Goal: Task Accomplishment & Management: Complete application form

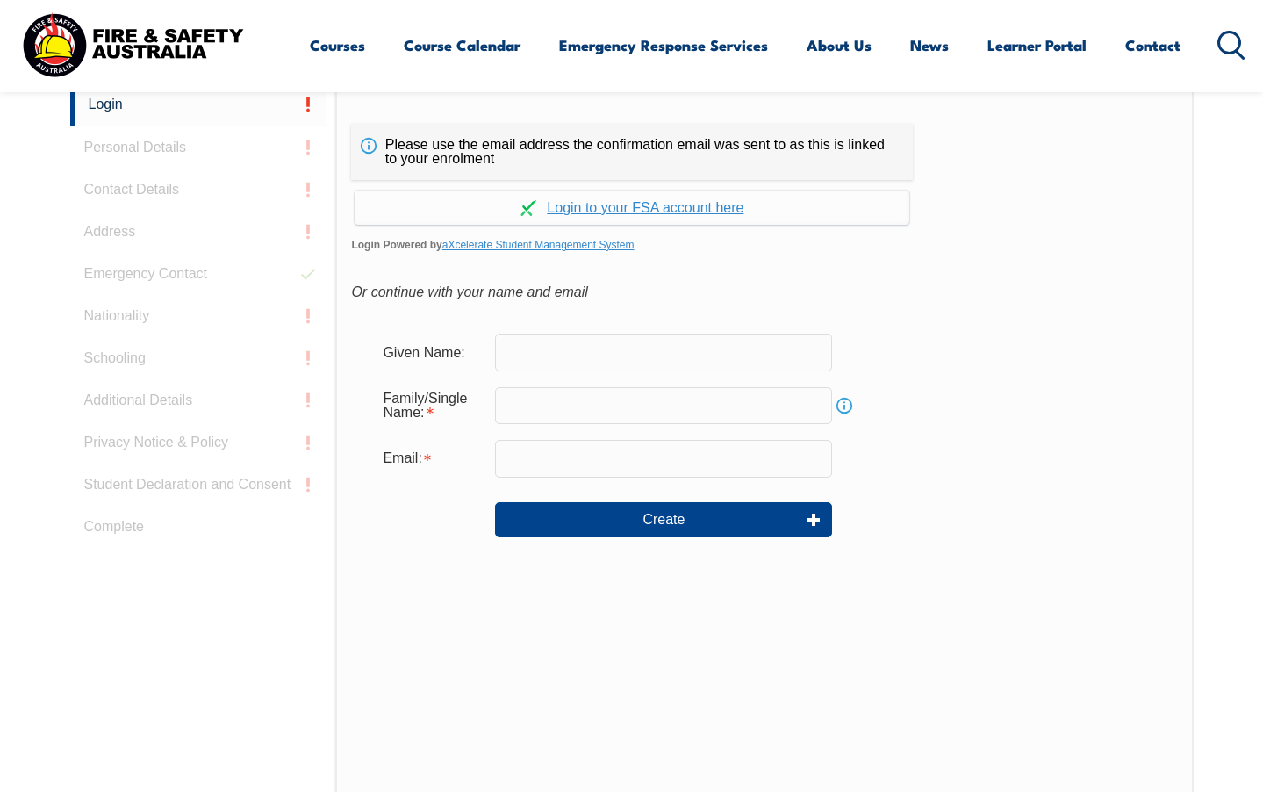
scroll to position [503, 0]
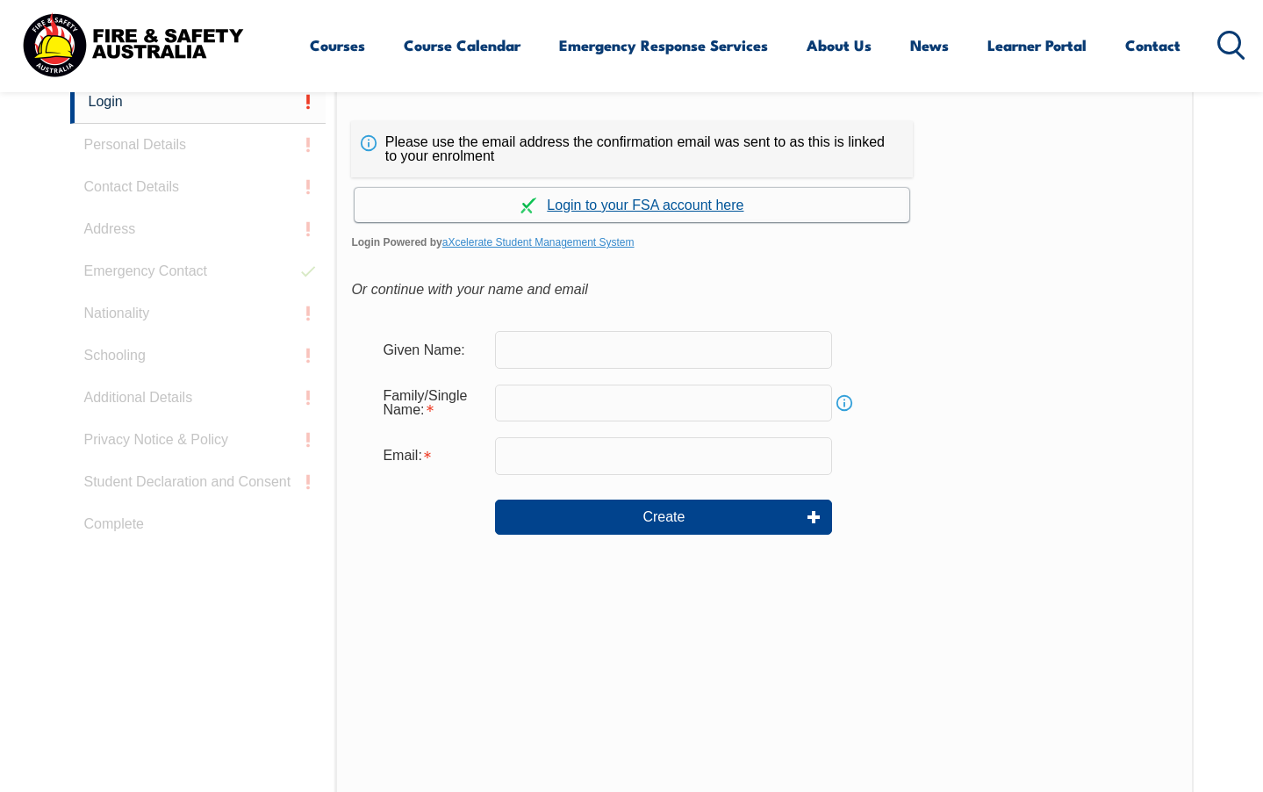
click at [670, 203] on link "Continue with aXcelerate" at bounding box center [632, 205] width 555 height 34
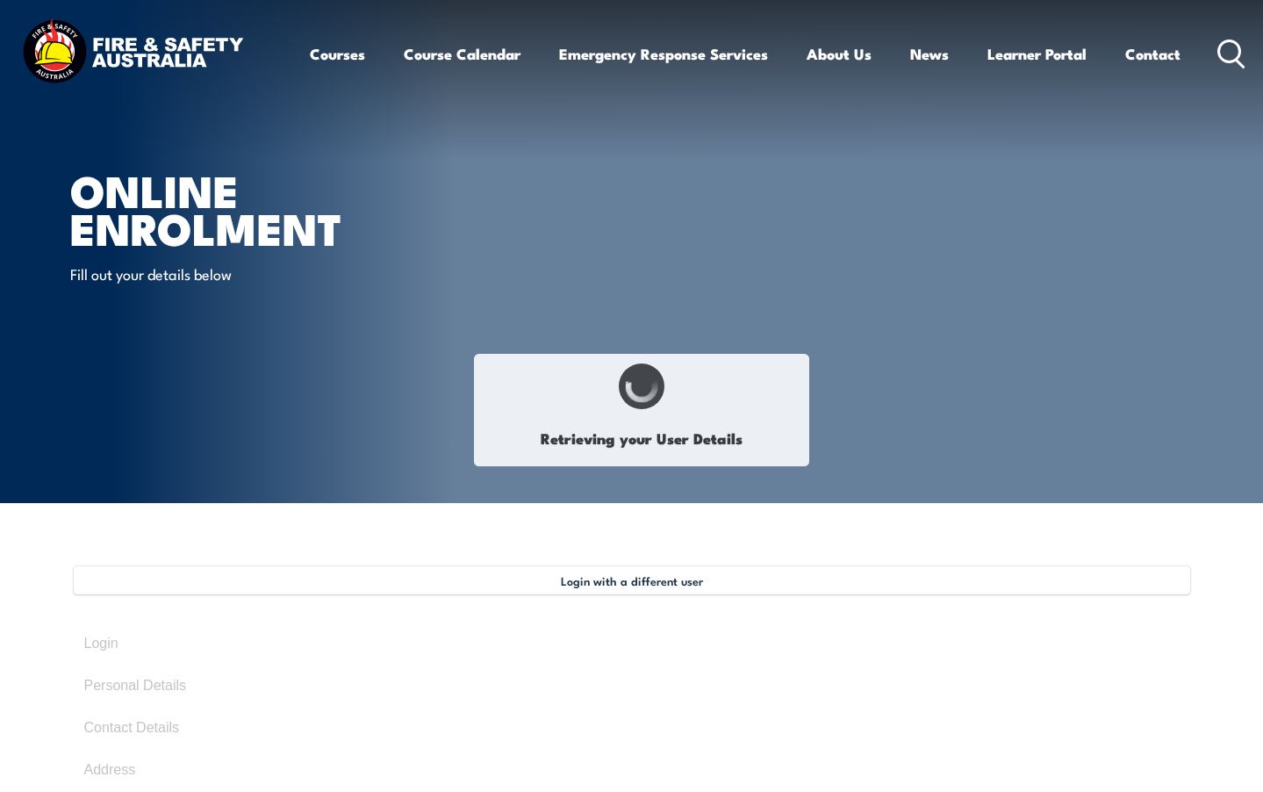
type input "[PERSON_NAME]"
type input "Black"
type input "[DATE]"
type input "NTDTZ84335"
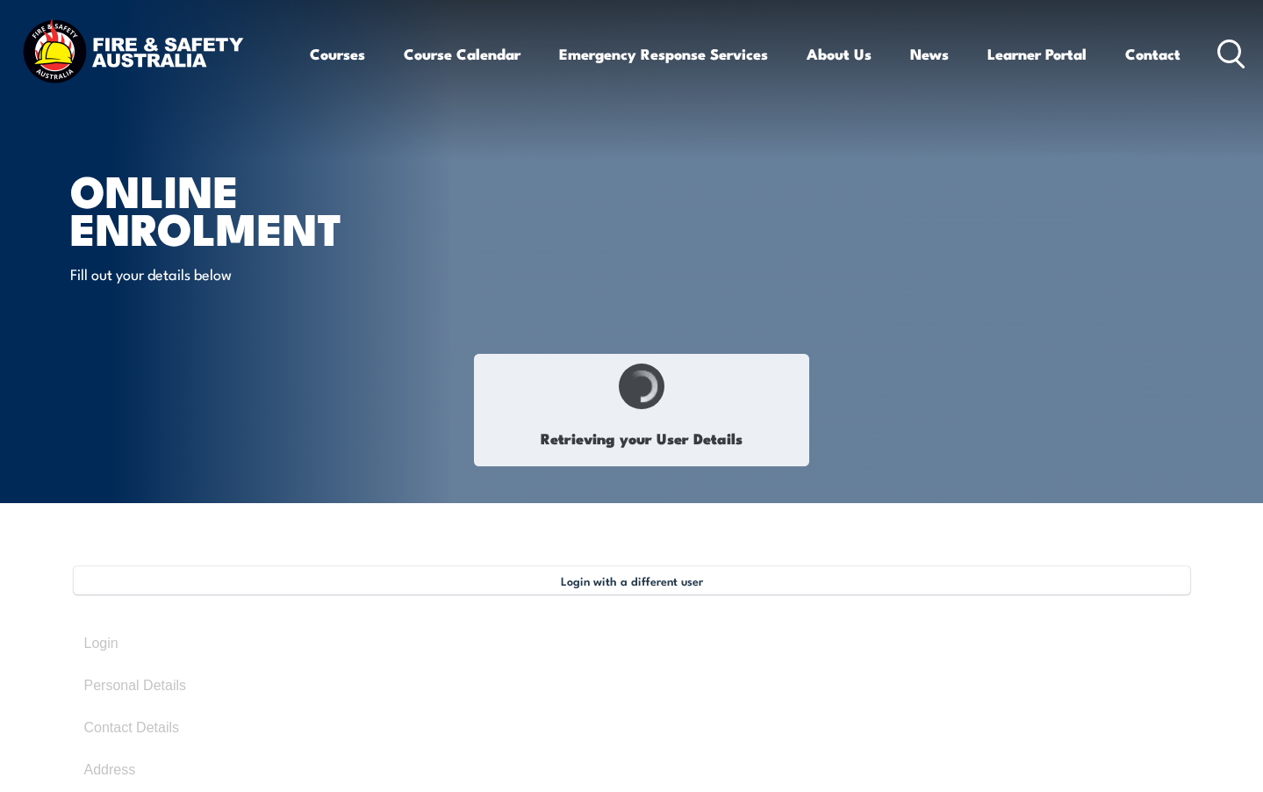
select select "M"
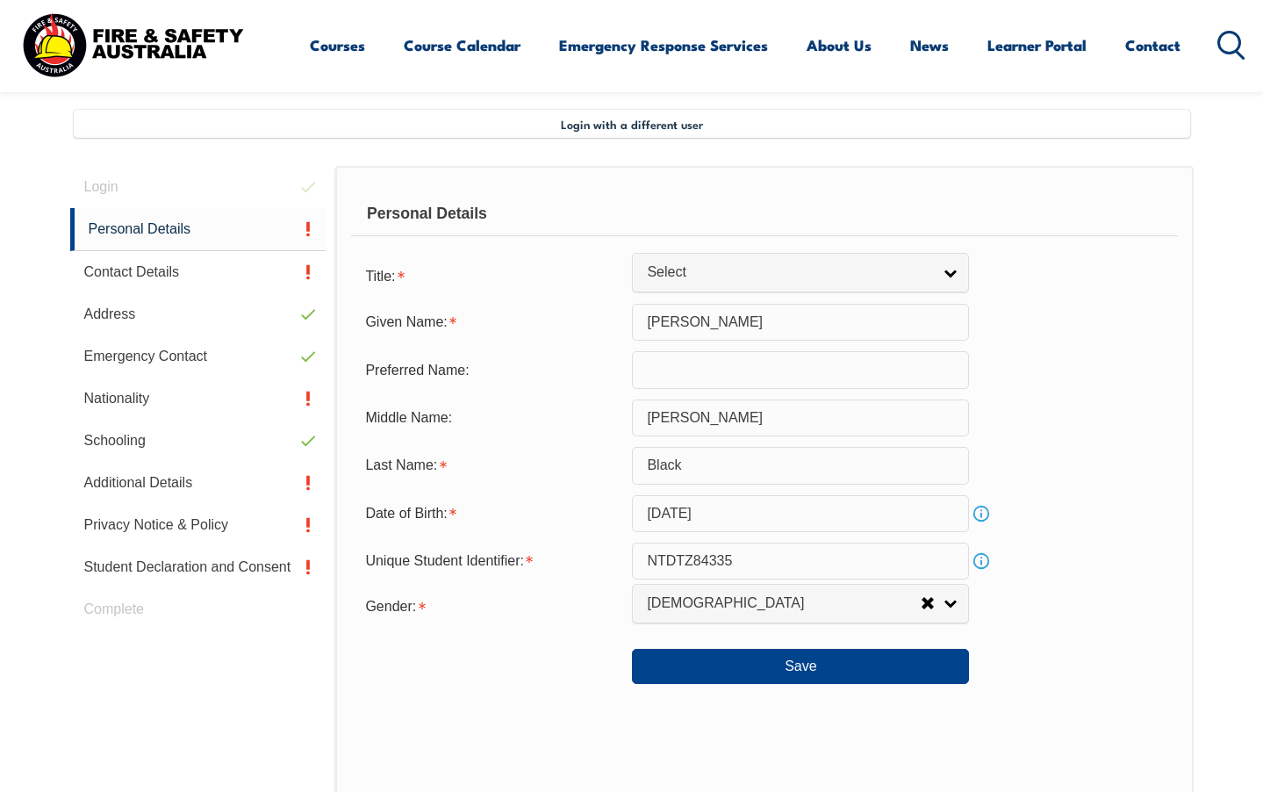
scroll to position [478, 0]
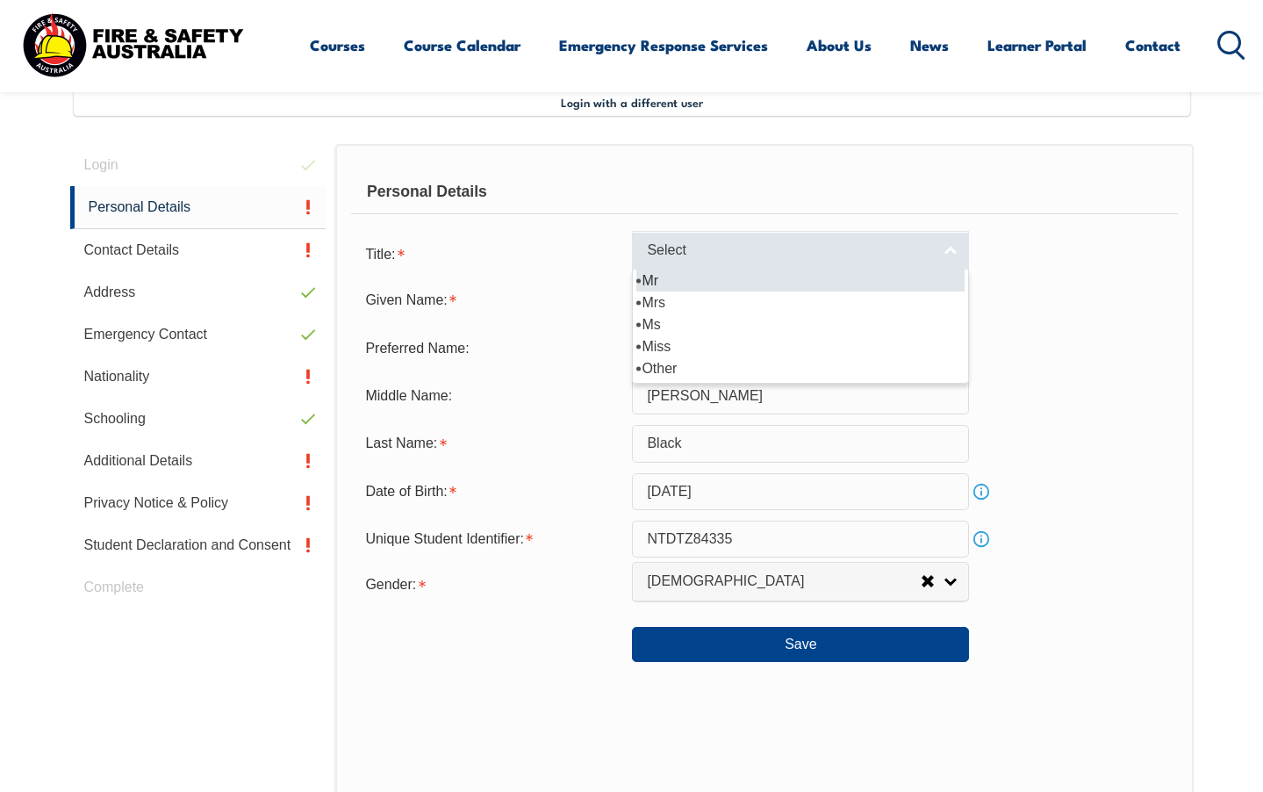
click at [947, 260] on link "Select" at bounding box center [800, 250] width 337 height 39
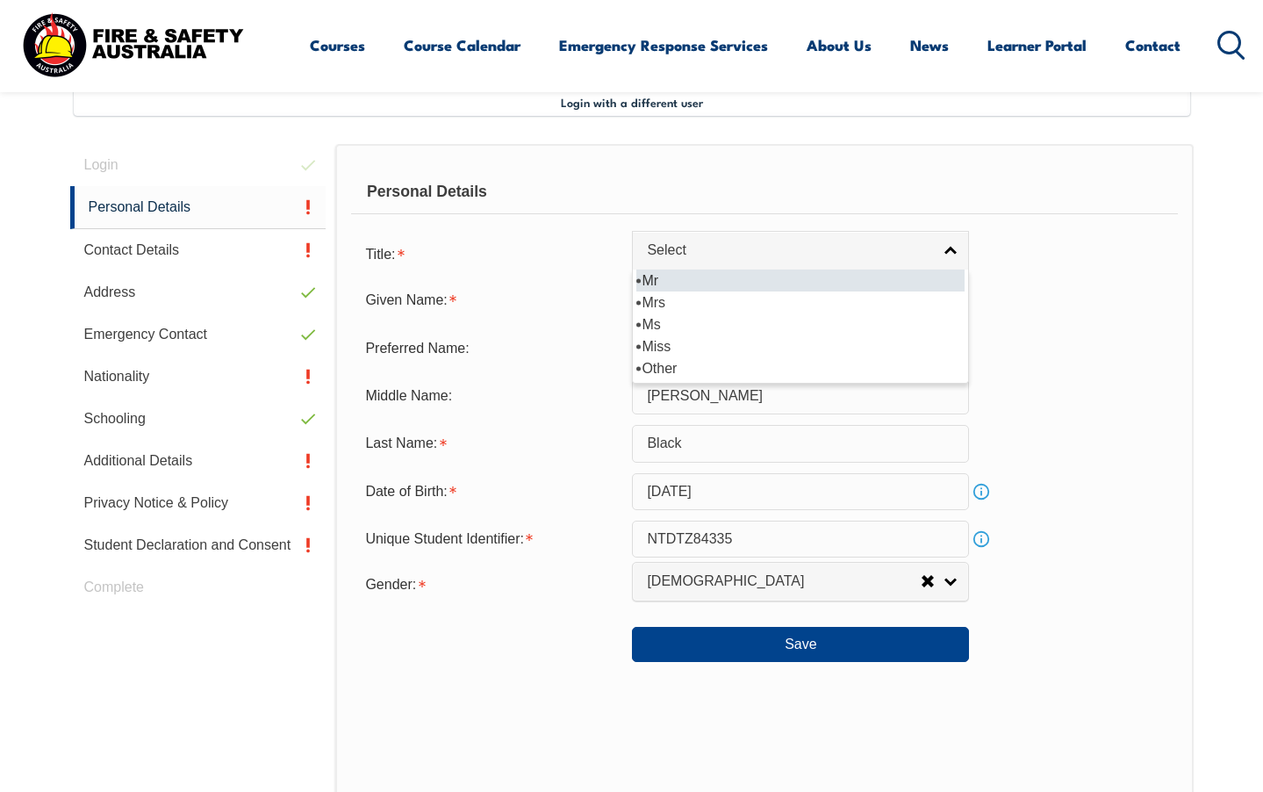
click at [925, 284] on li "Mr" at bounding box center [800, 280] width 328 height 22
select select "Mr"
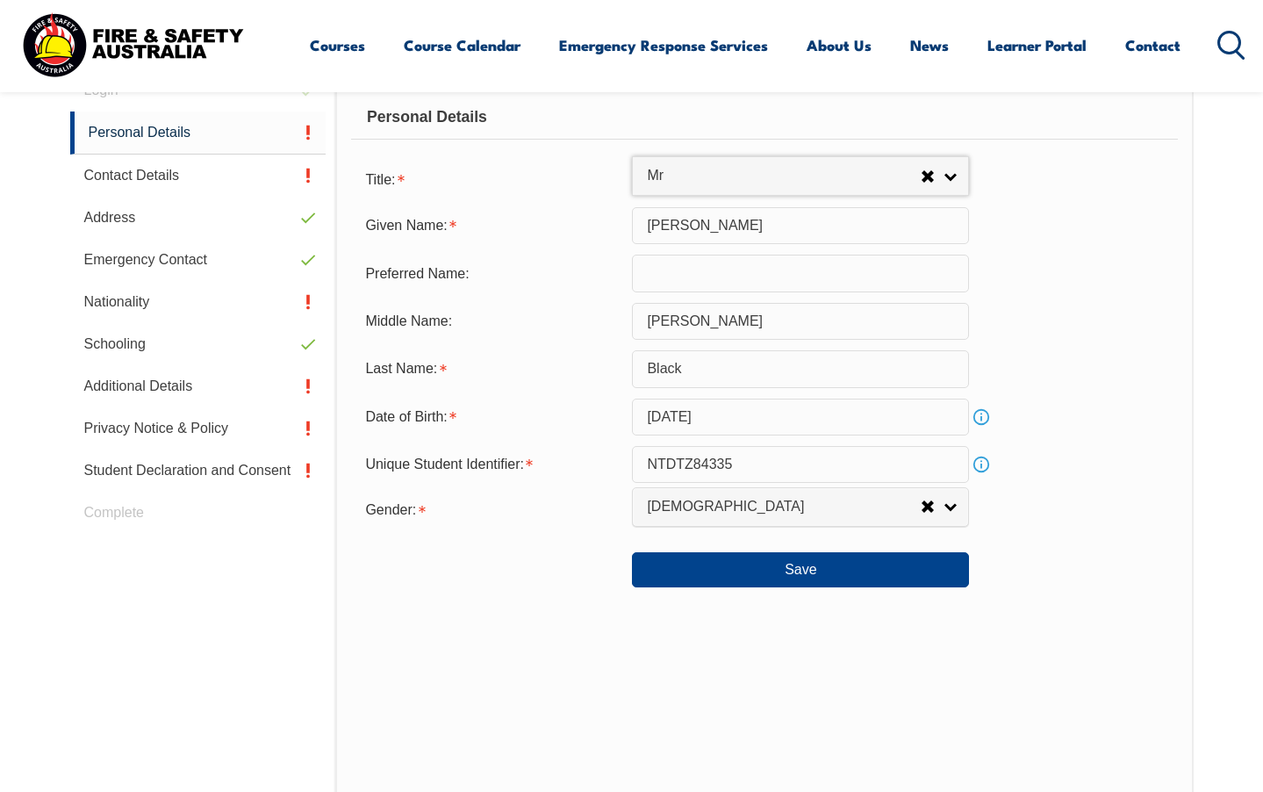
scroll to position [557, 0]
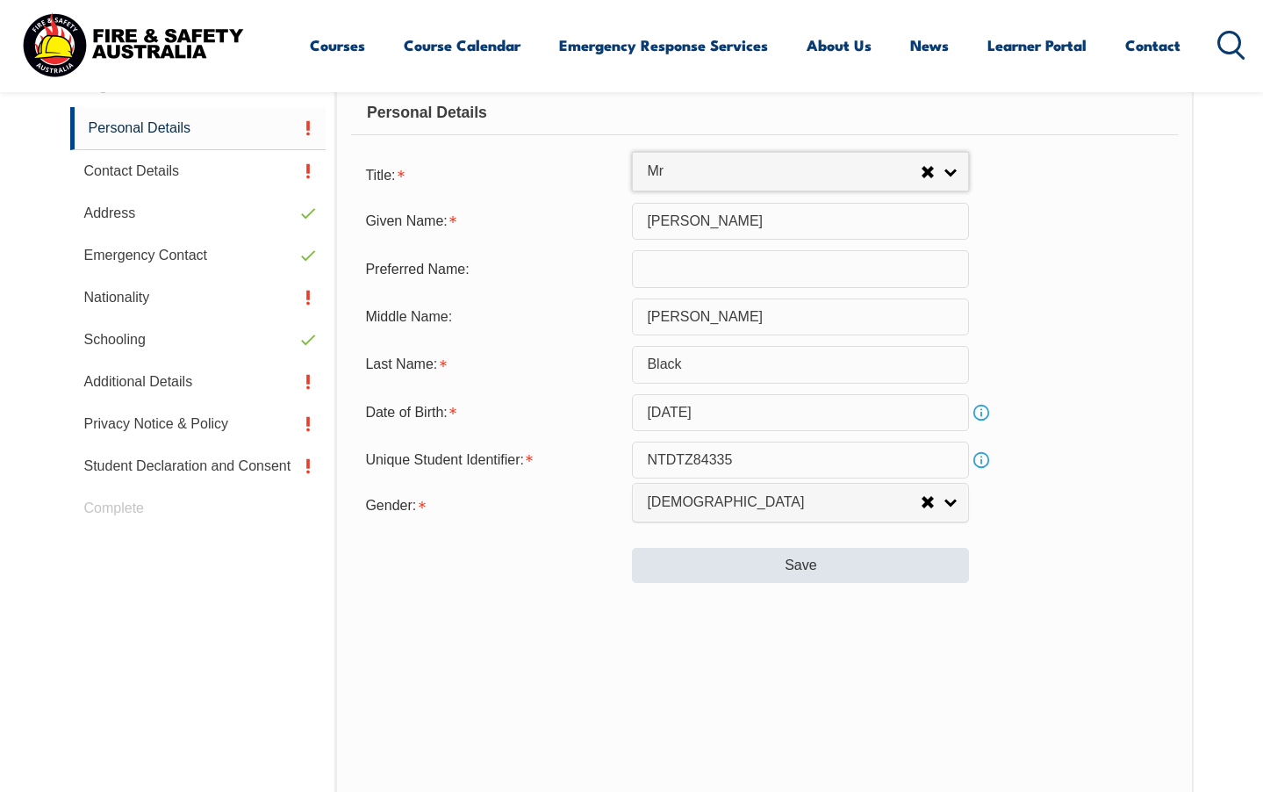
click at [862, 583] on button "Save" at bounding box center [800, 565] width 337 height 35
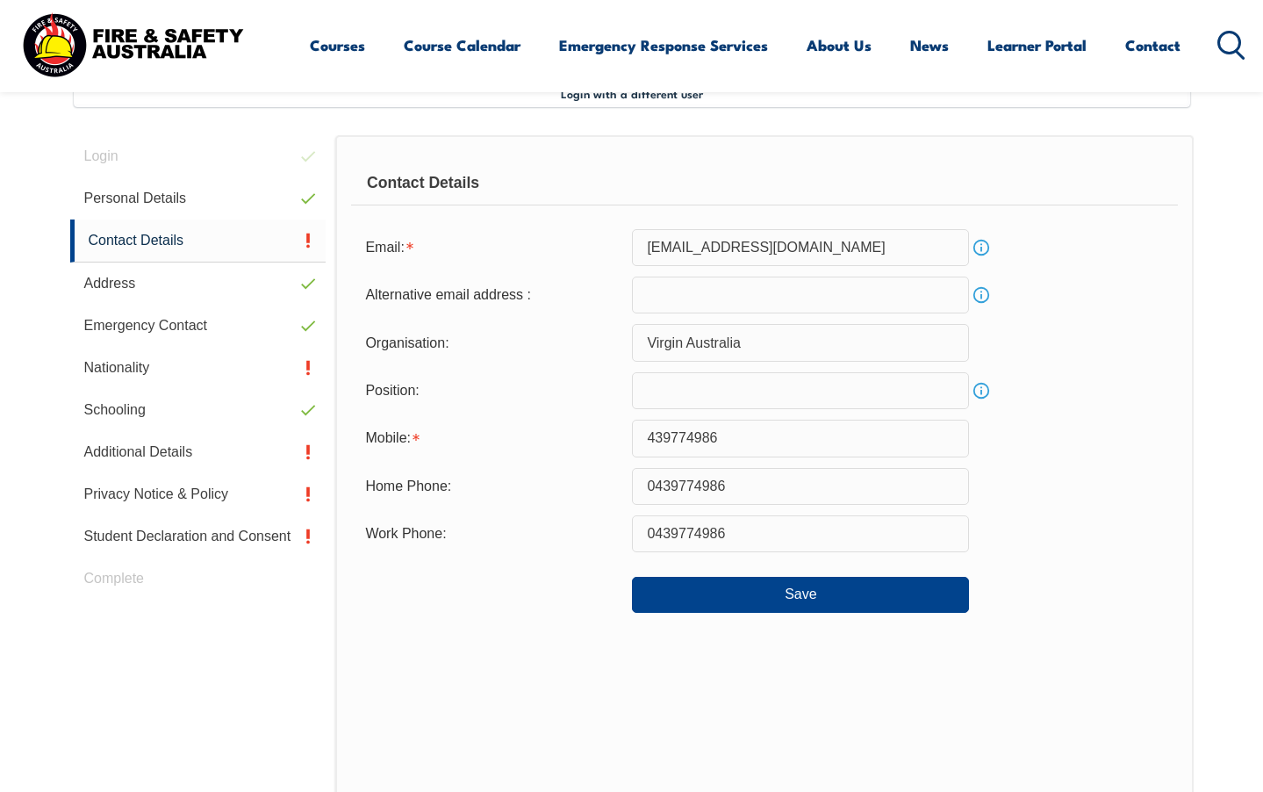
scroll to position [478, 0]
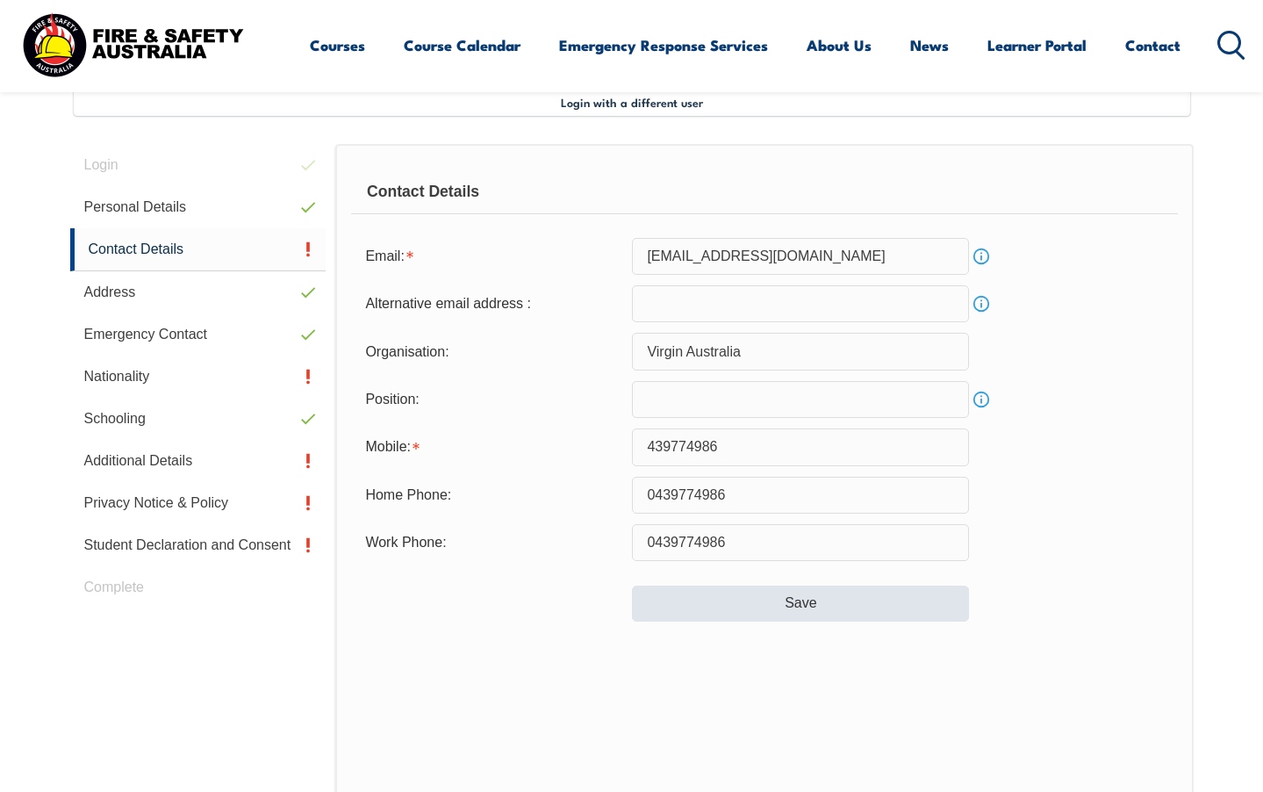
click at [790, 606] on button "Save" at bounding box center [800, 602] width 337 height 35
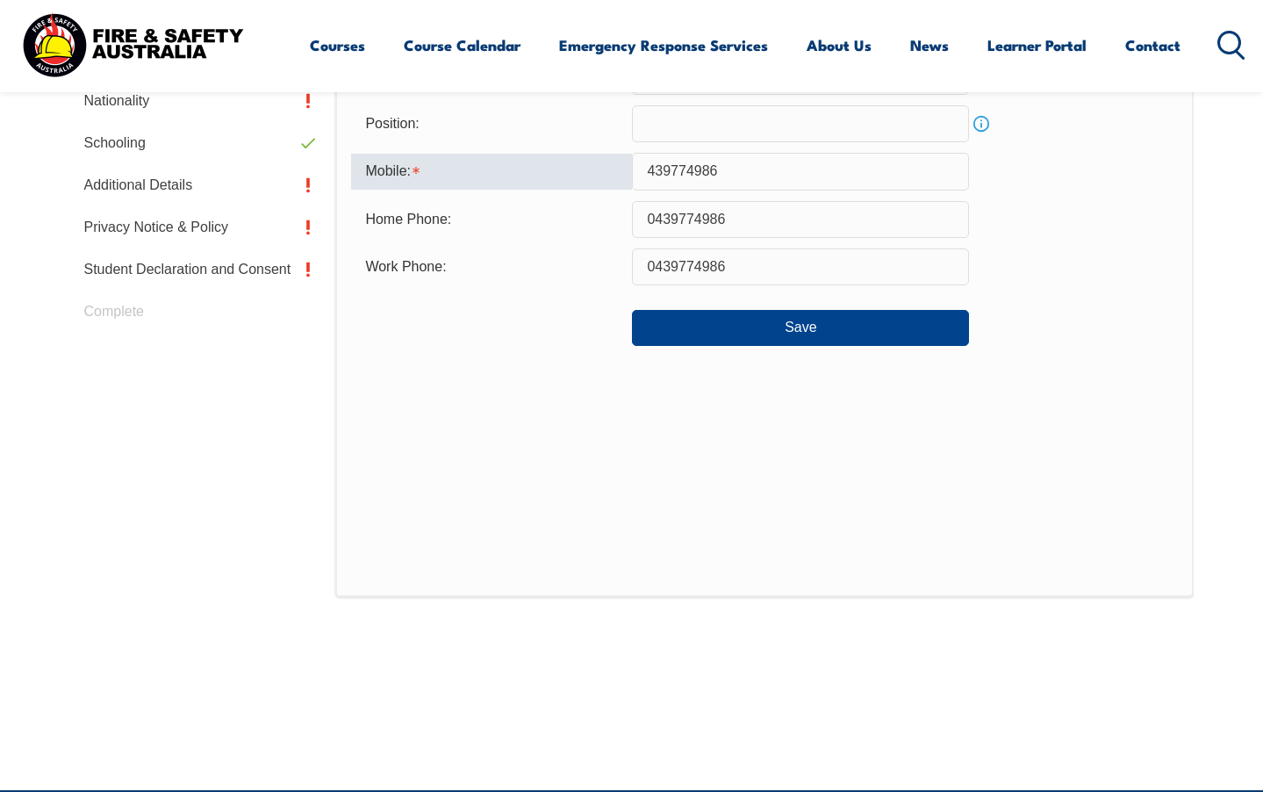
scroll to position [495, 0]
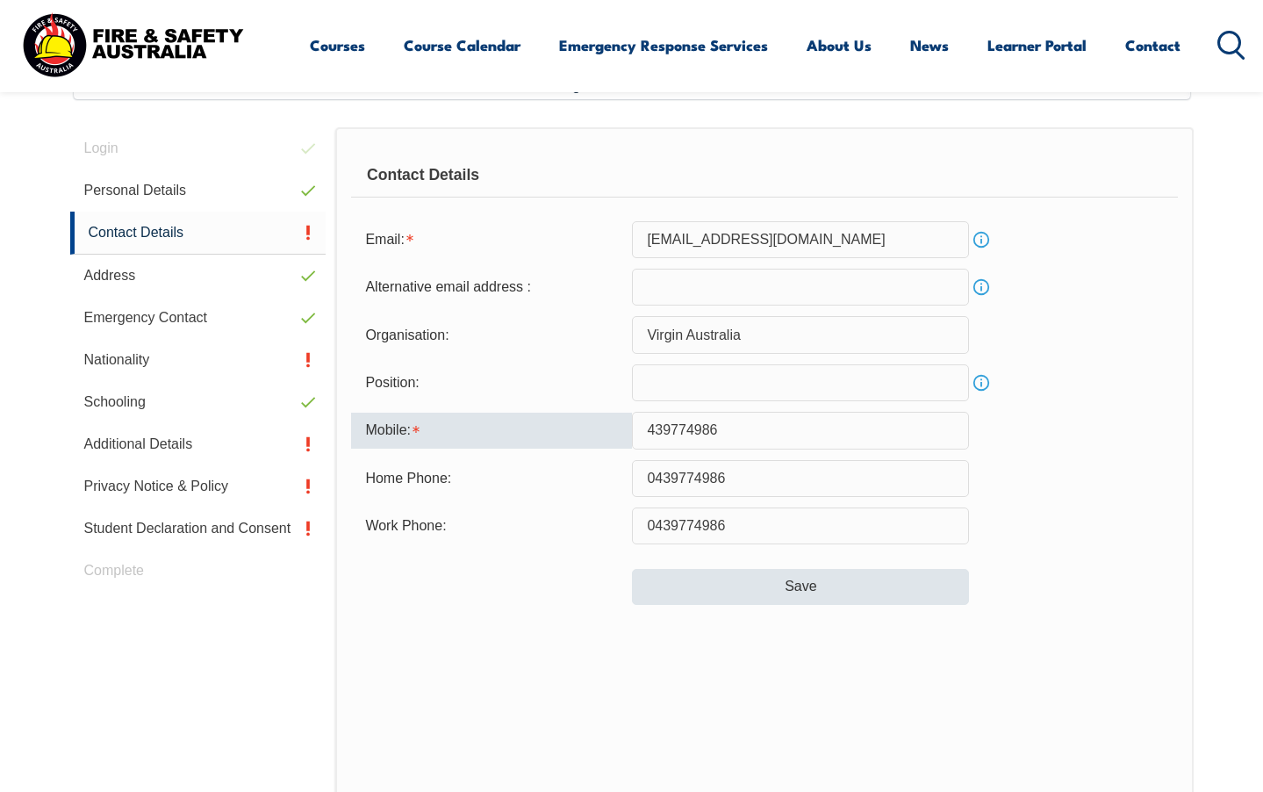
click at [809, 583] on button "Save" at bounding box center [800, 586] width 337 height 35
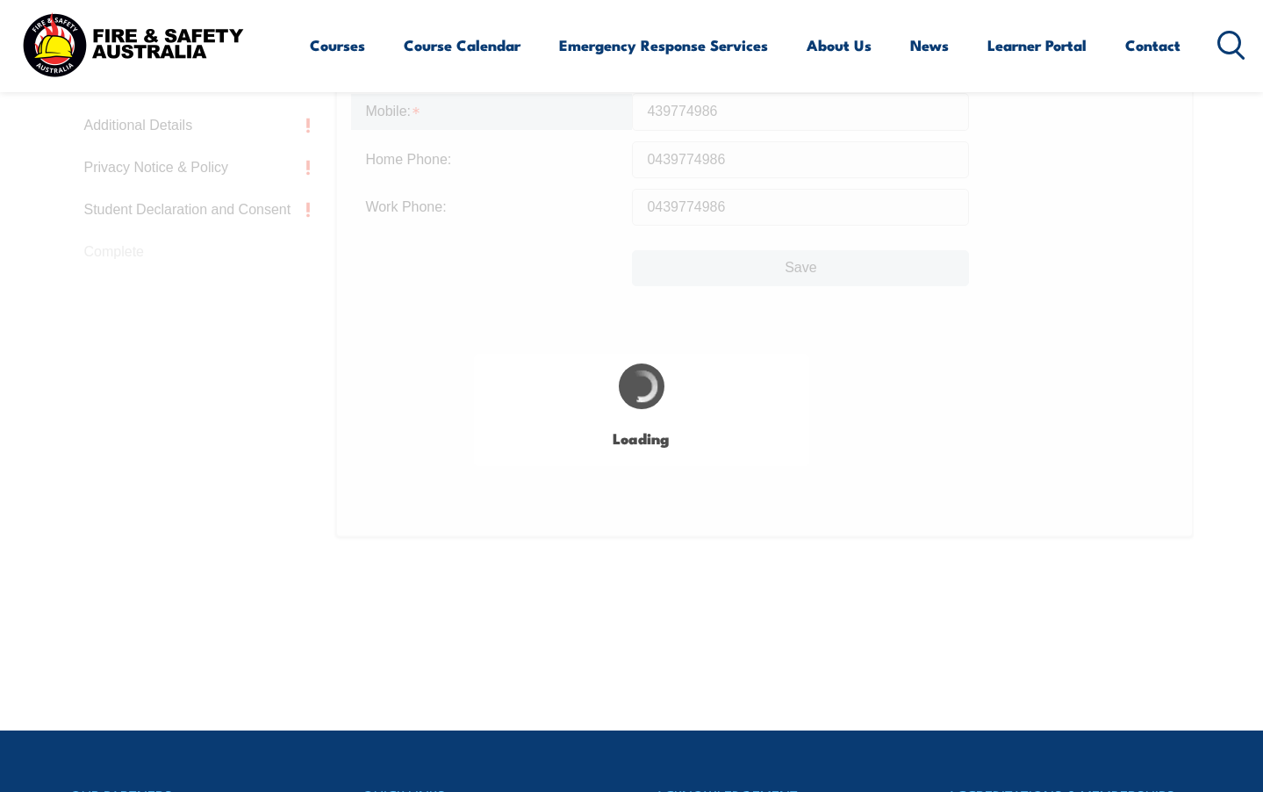
scroll to position [818, 0]
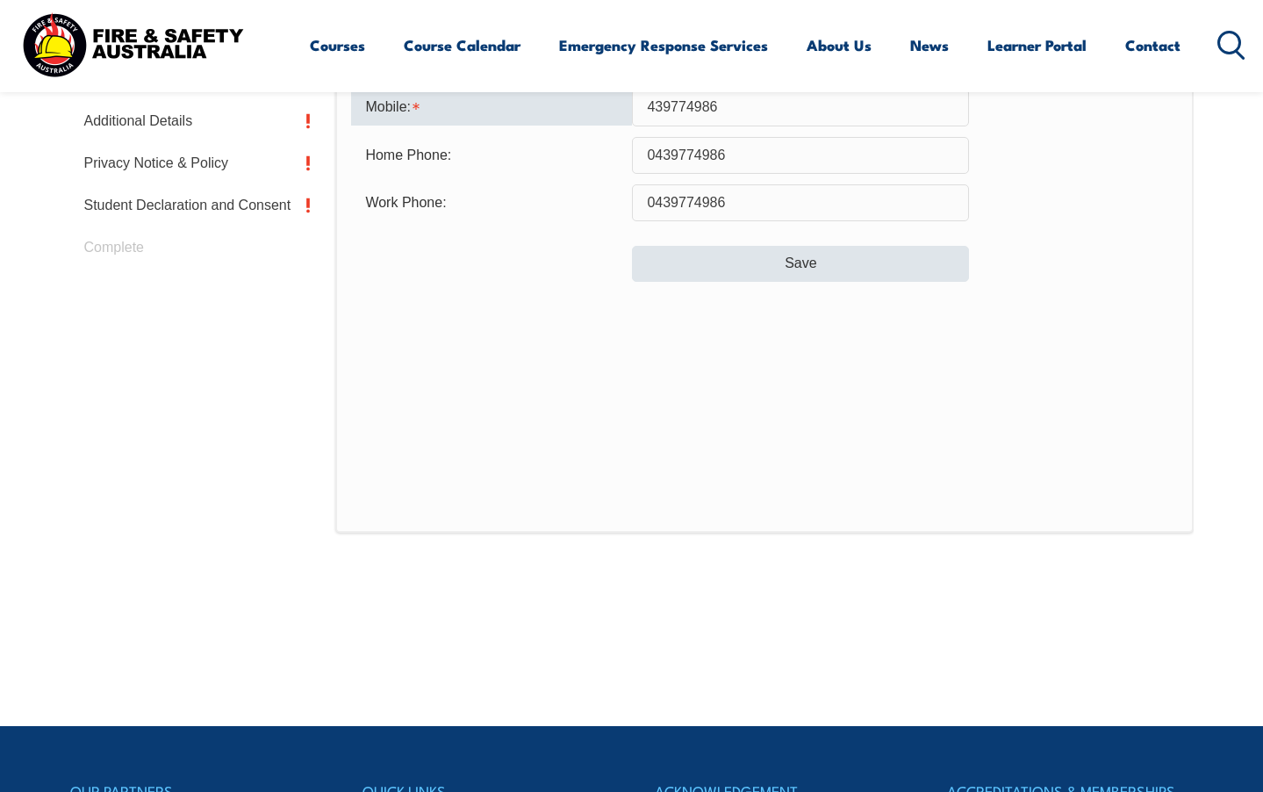
click at [801, 273] on button "Save" at bounding box center [800, 263] width 337 height 35
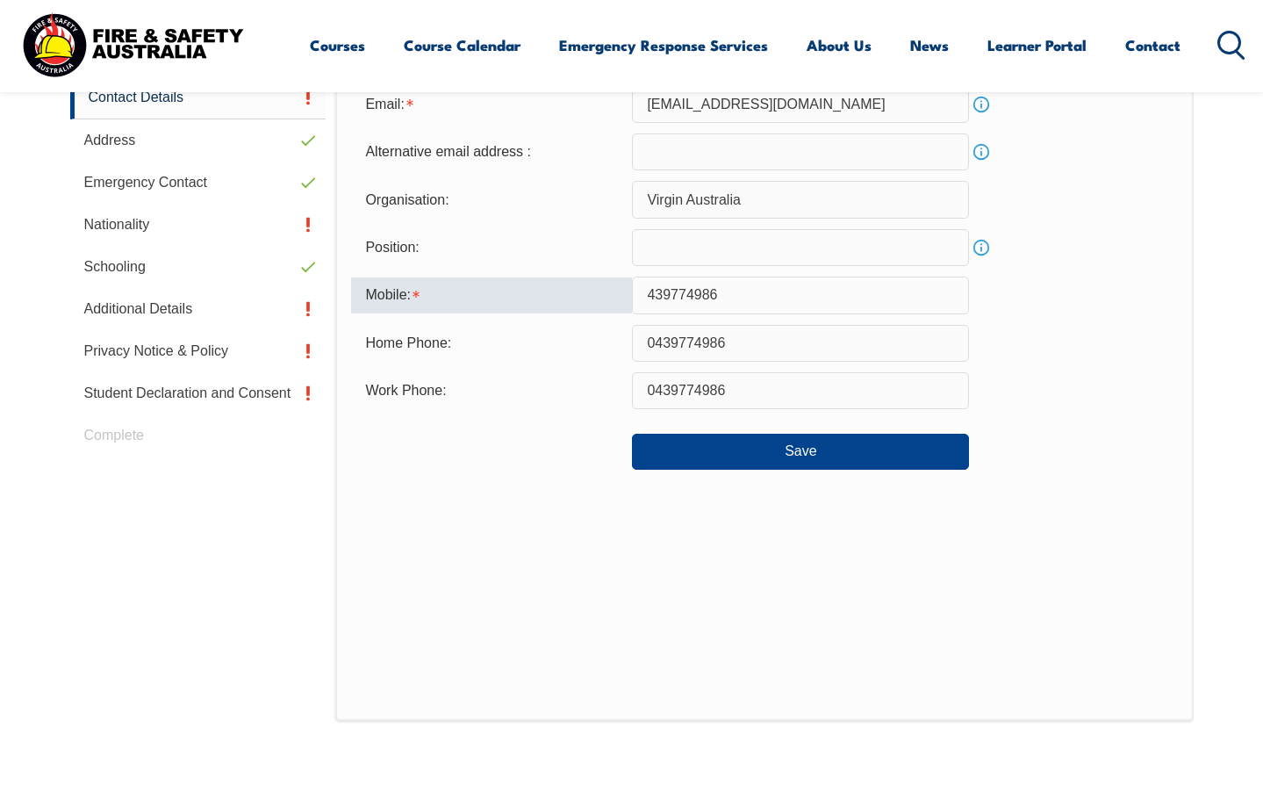
scroll to position [526, 0]
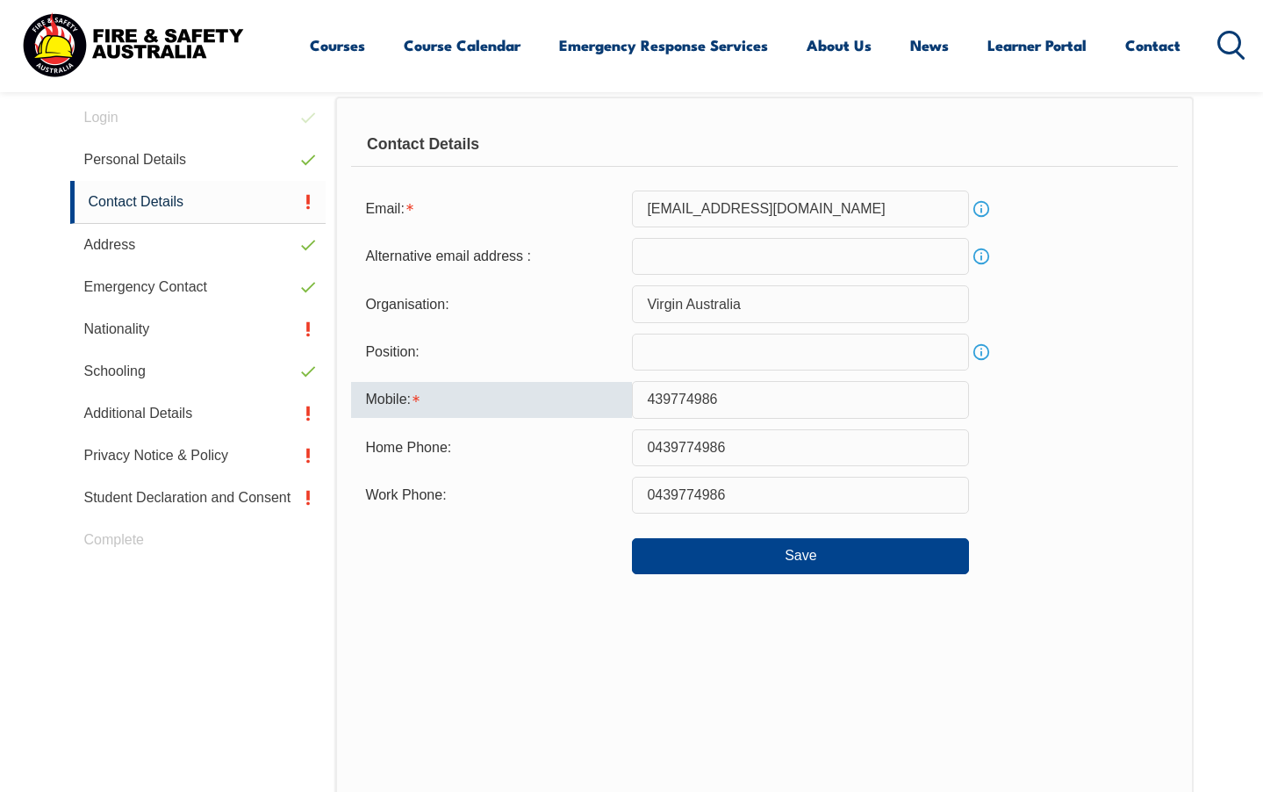
click at [649, 393] on input "439774986" at bounding box center [800, 399] width 337 height 37
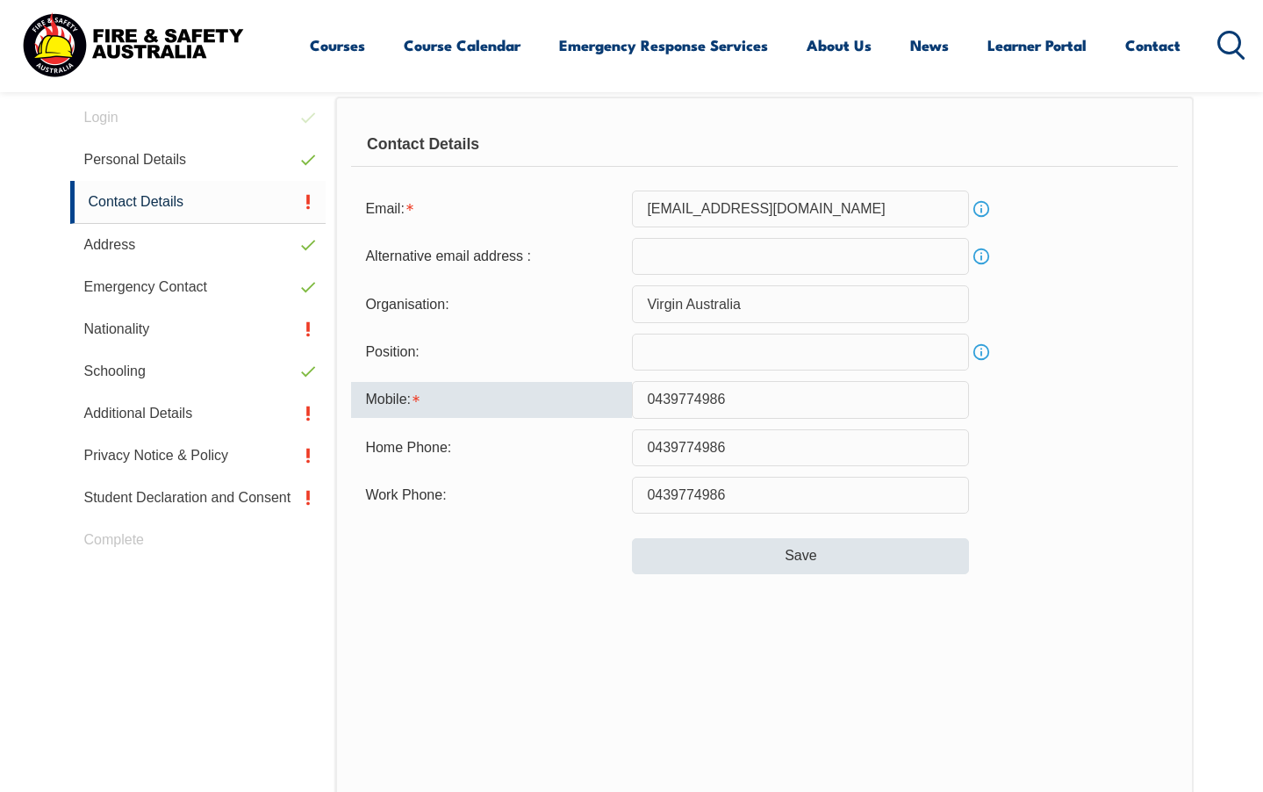
type input "0439774986"
click at [761, 546] on button "Save" at bounding box center [800, 555] width 337 height 35
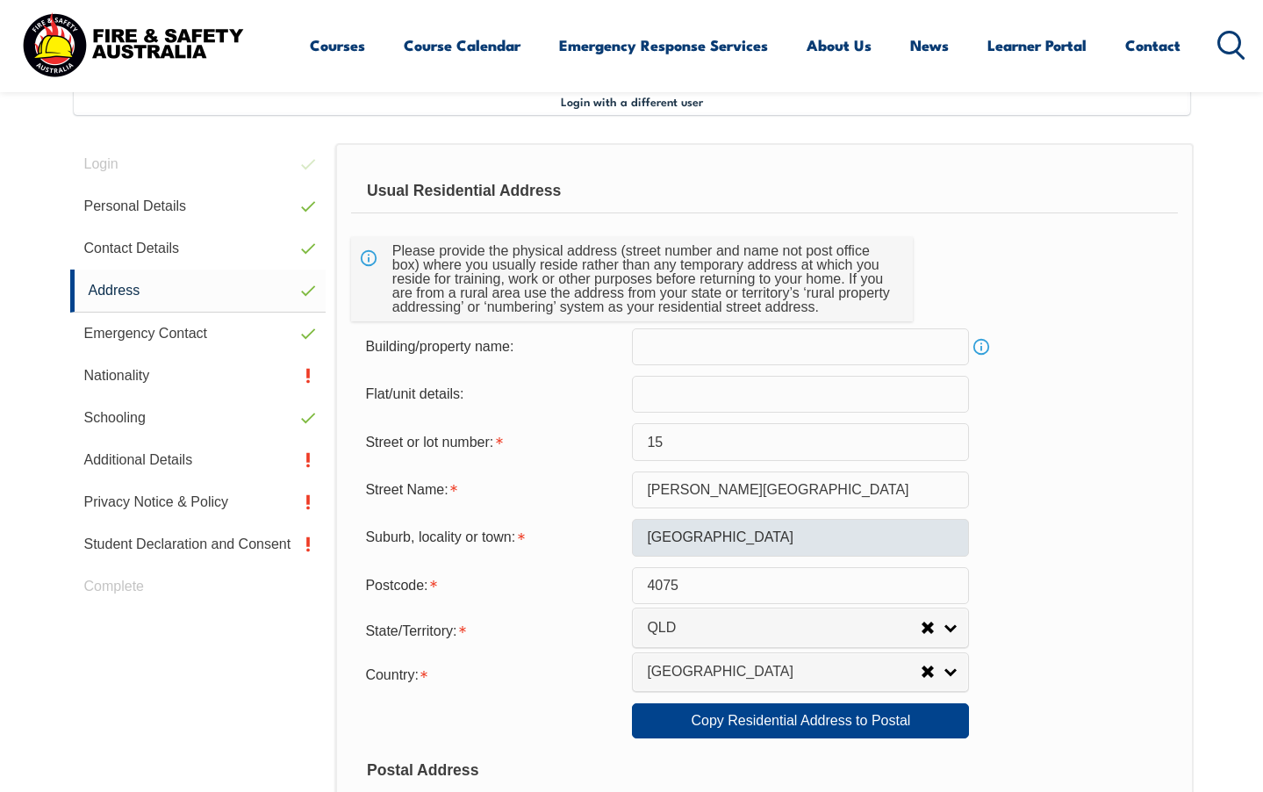
scroll to position [478, 0]
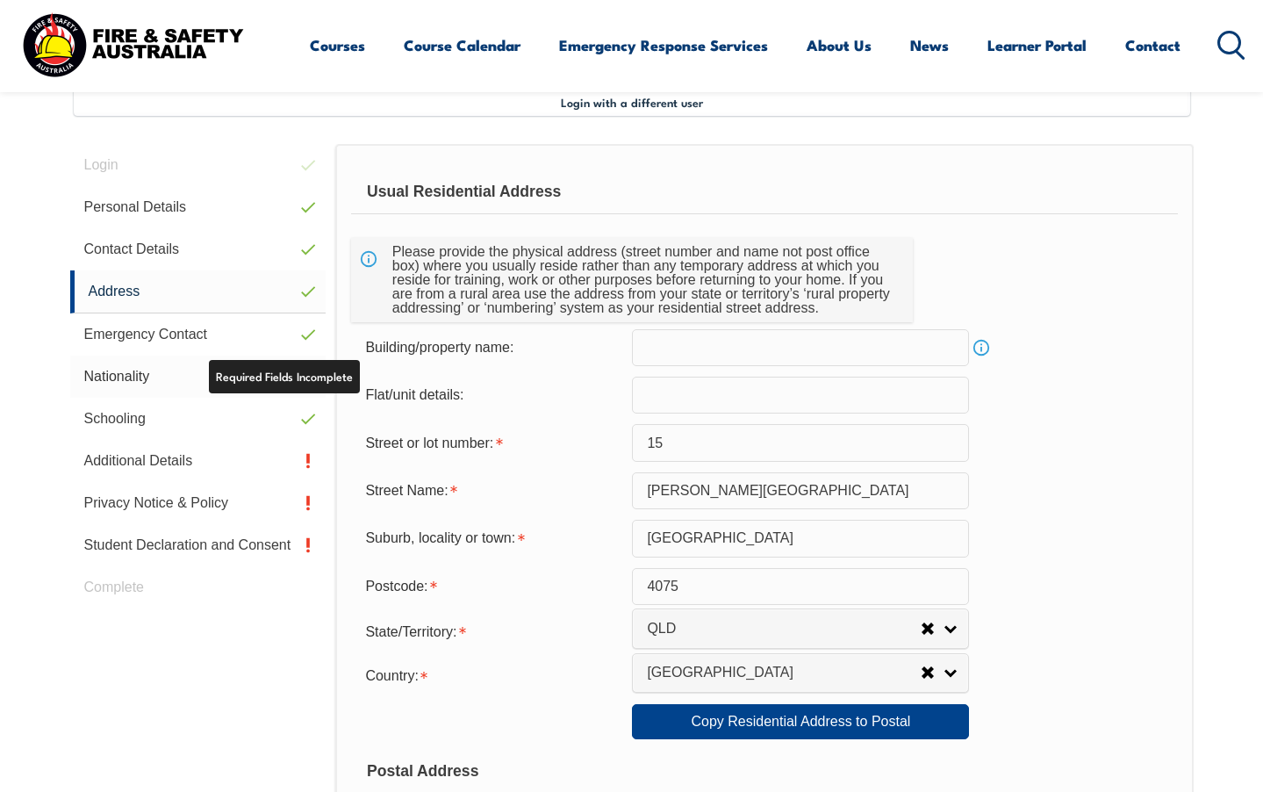
click at [168, 377] on link "Nationality" at bounding box center [198, 376] width 256 height 42
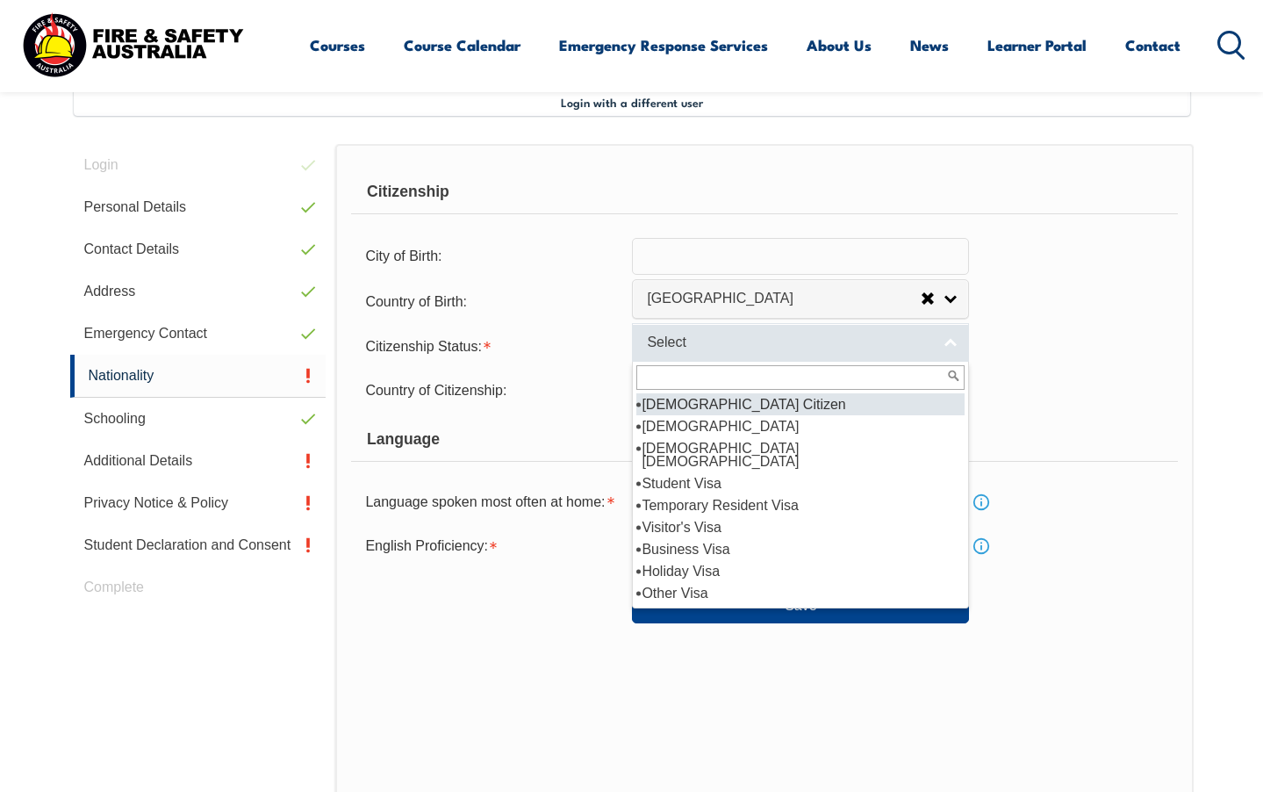
click at [945, 362] on link "Select" at bounding box center [800, 342] width 337 height 39
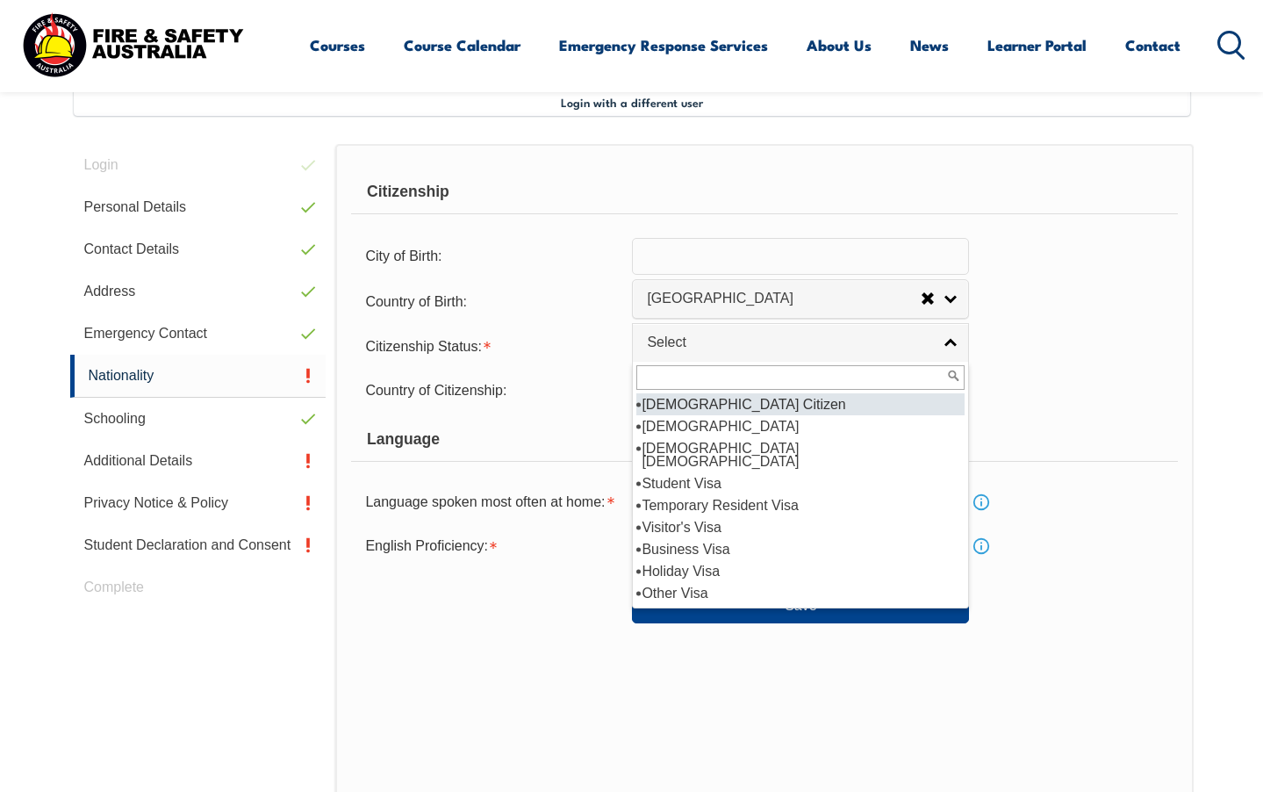
click at [887, 415] on li "[DEMOGRAPHIC_DATA] Citizen" at bounding box center [800, 404] width 328 height 22
select select "1"
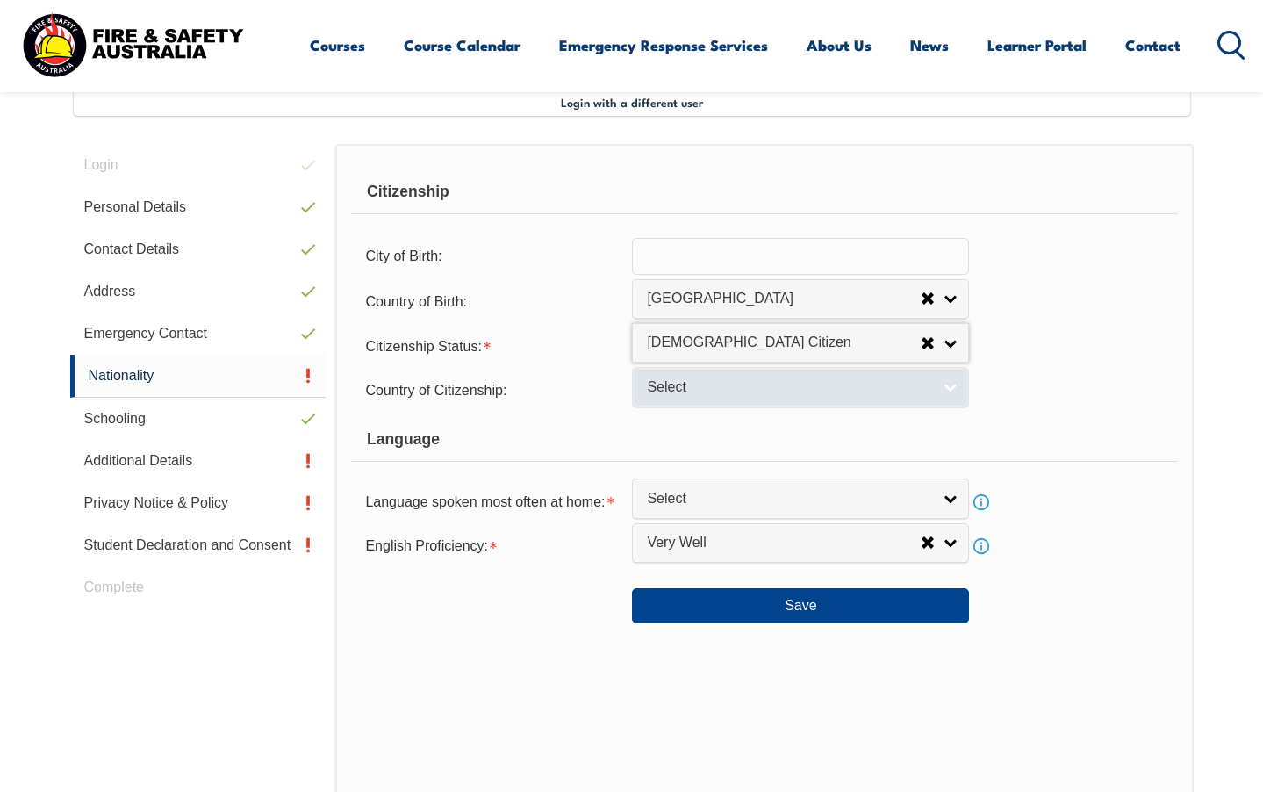
click at [937, 406] on link "Select" at bounding box center [800, 386] width 337 height 39
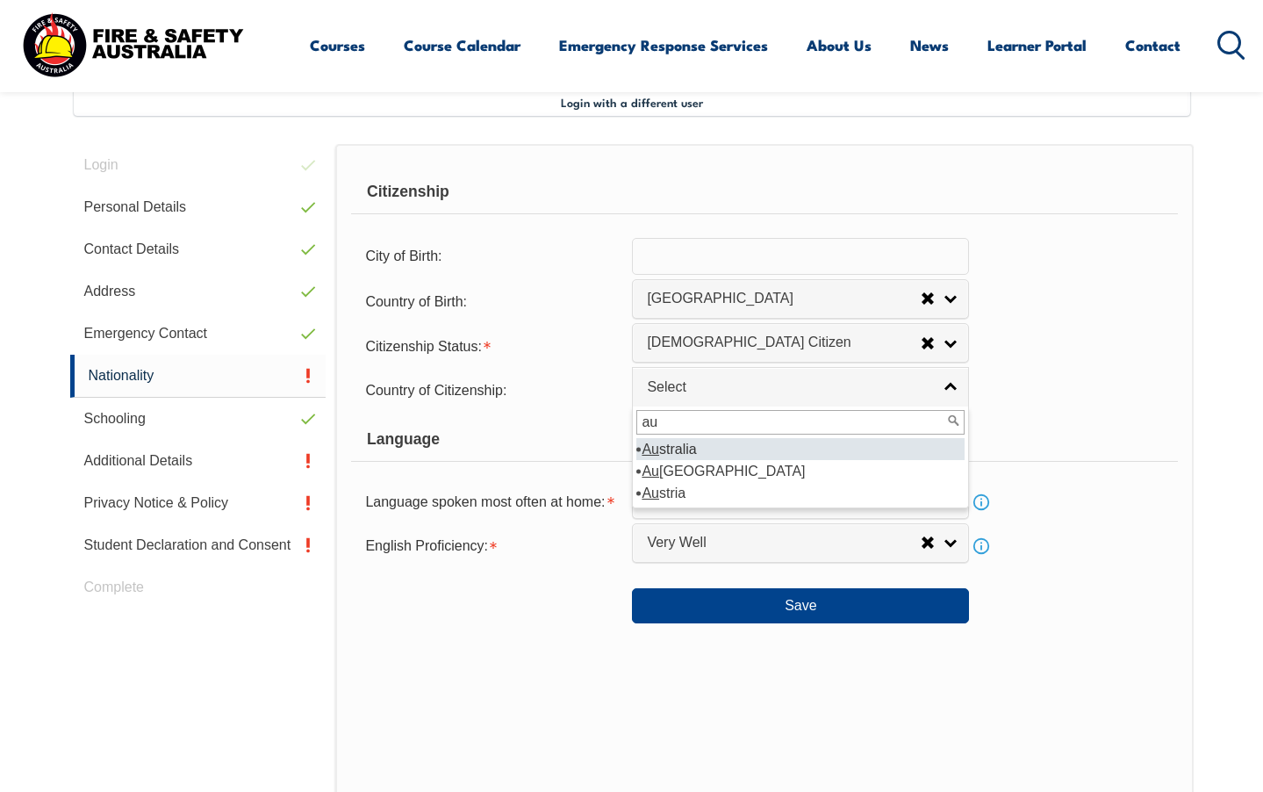
type input "au"
click at [813, 460] on li "Au stralia" at bounding box center [800, 449] width 328 height 22
select select "1101"
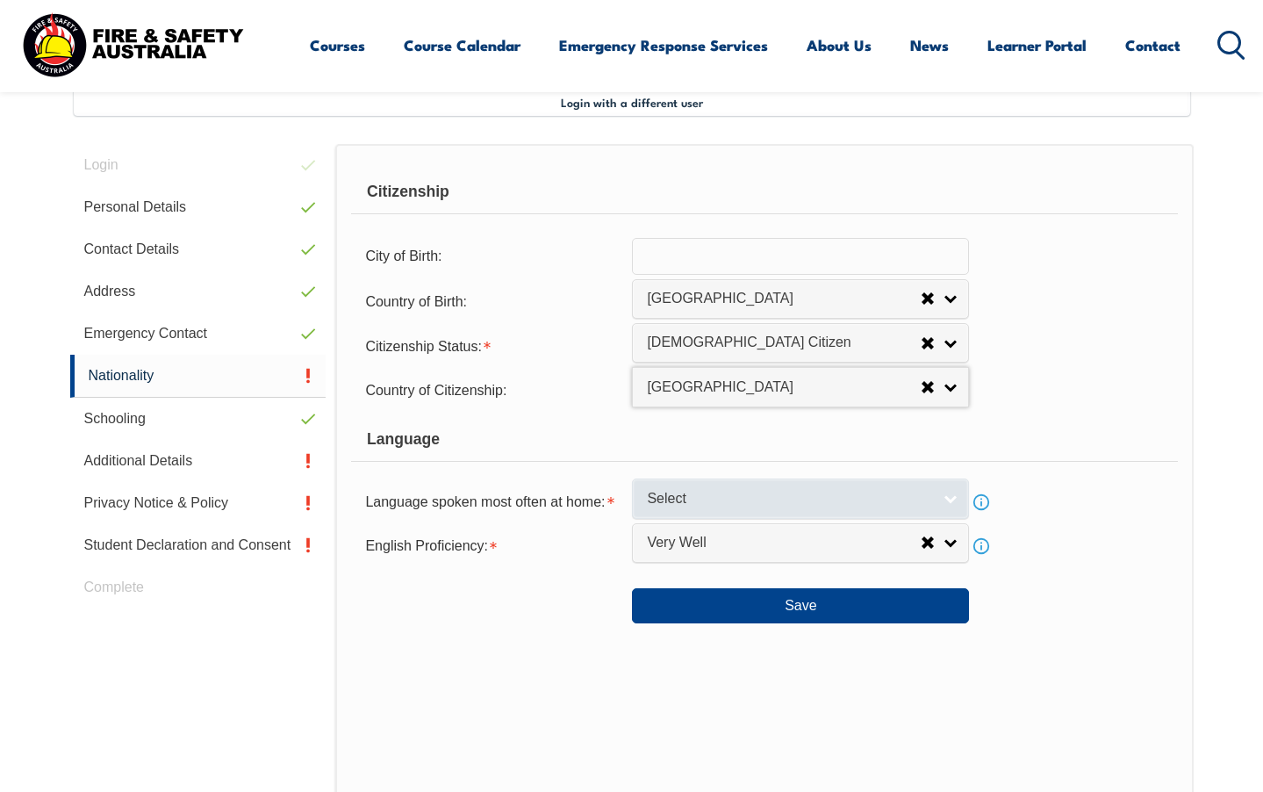
click at [923, 508] on span "Select" at bounding box center [789, 499] width 284 height 18
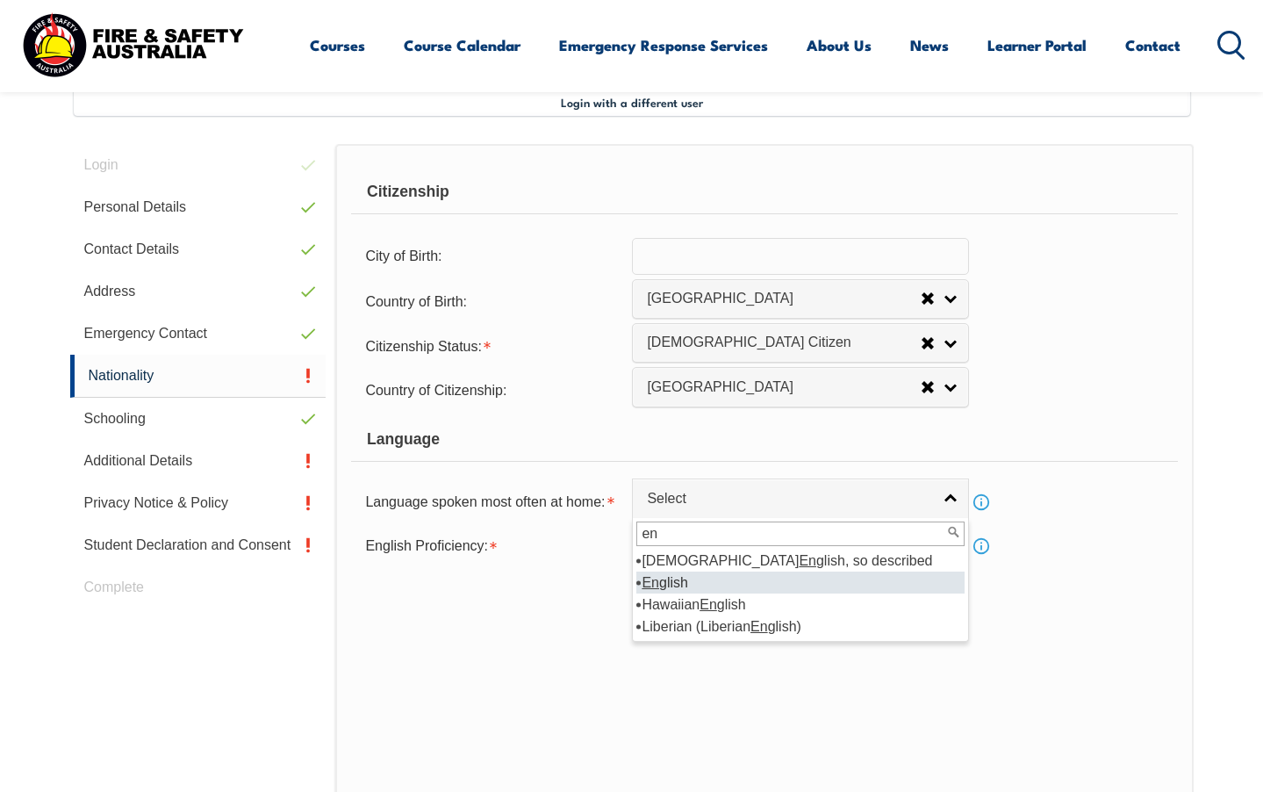
type input "en"
click at [654, 590] on em "En" at bounding box center [651, 582] width 18 height 15
select select "1201"
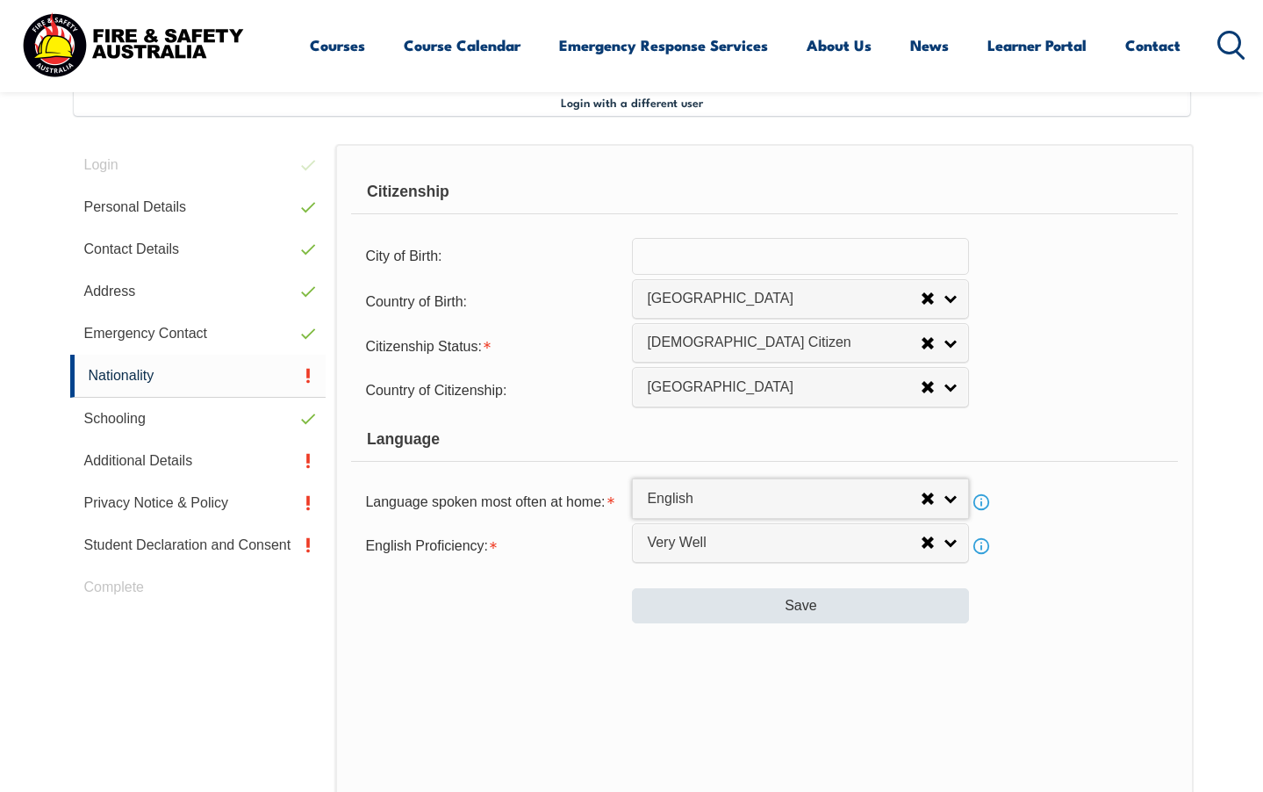
click at [734, 623] on button "Save" at bounding box center [800, 605] width 337 height 35
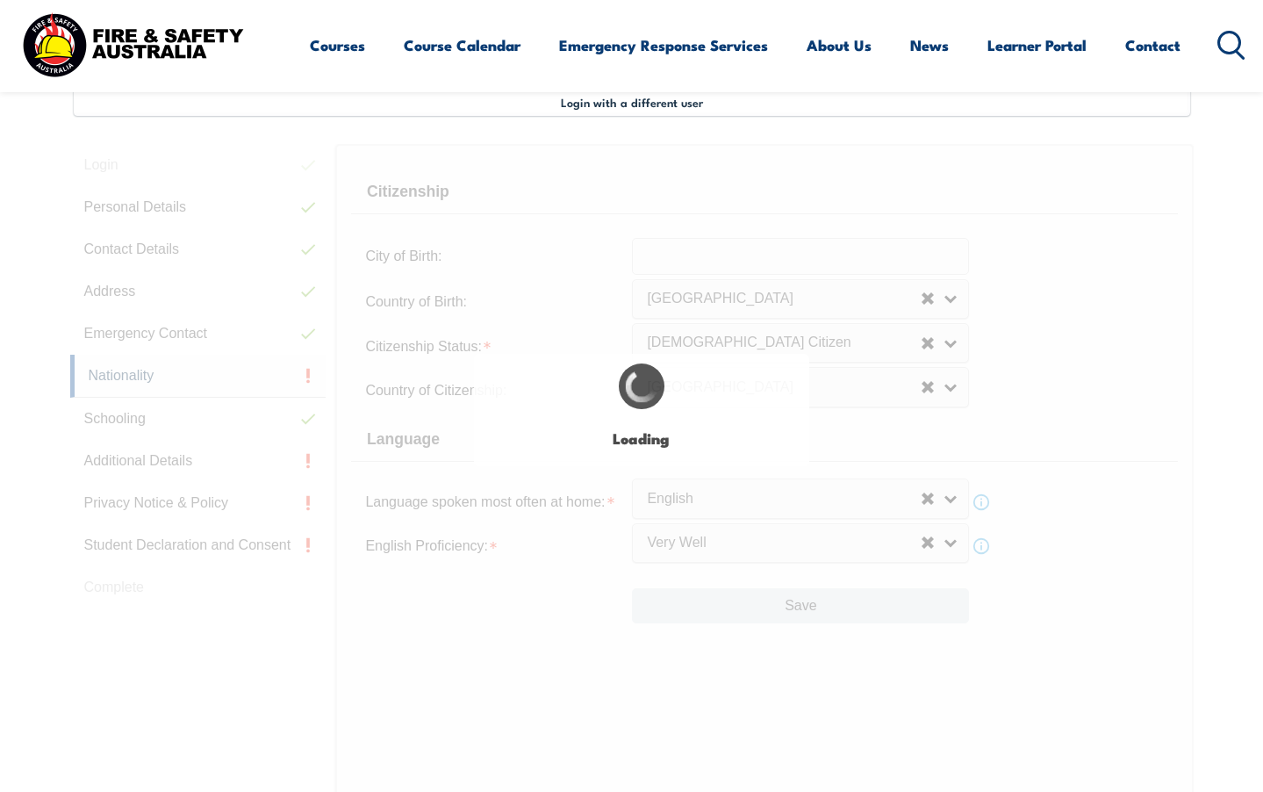
select select "false"
select select "true"
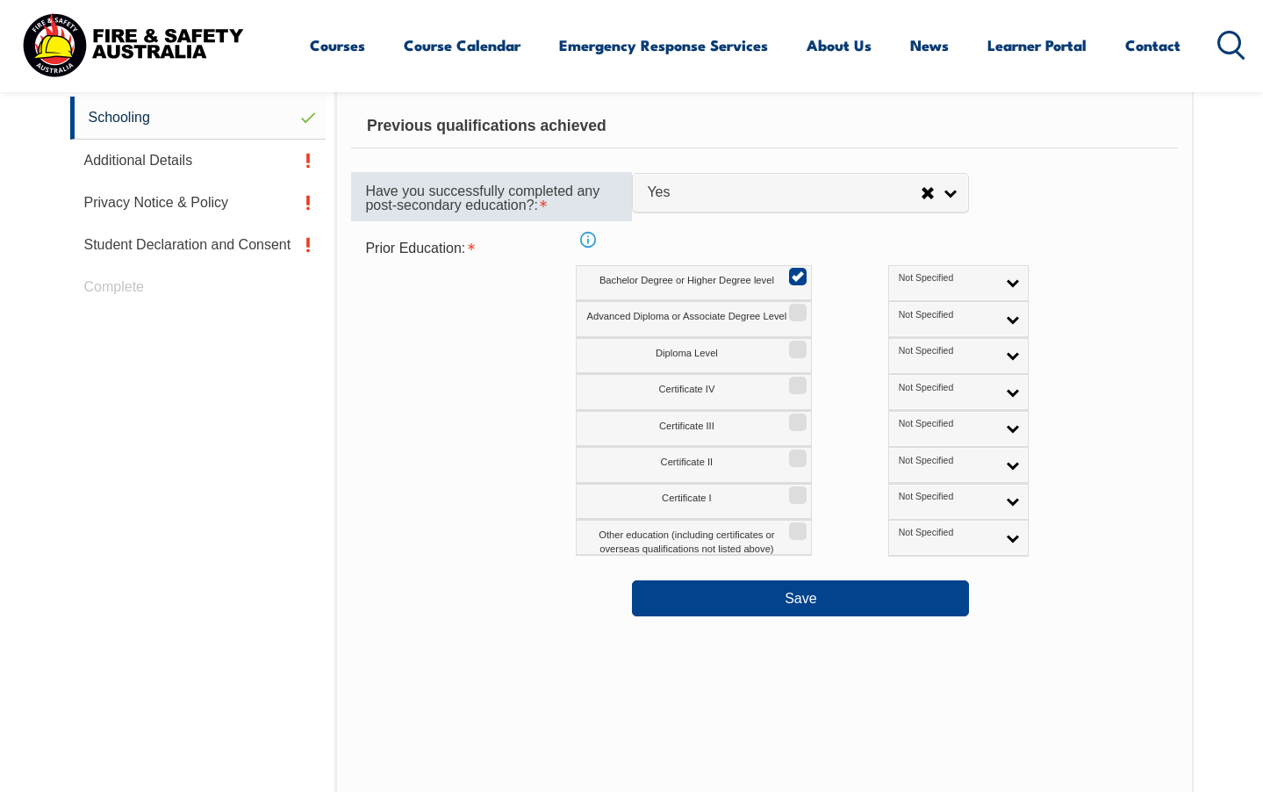
scroll to position [779, 0]
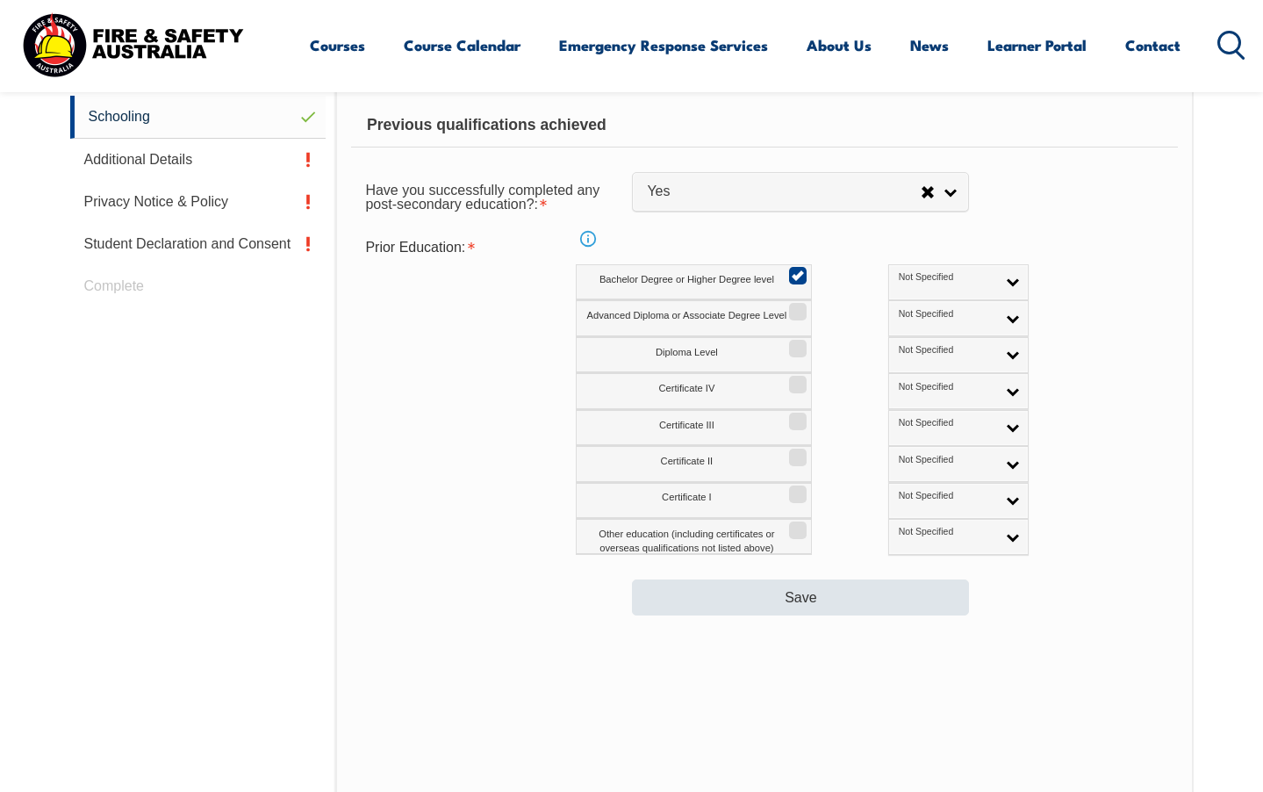
click at [723, 600] on button "Save" at bounding box center [800, 596] width 337 height 35
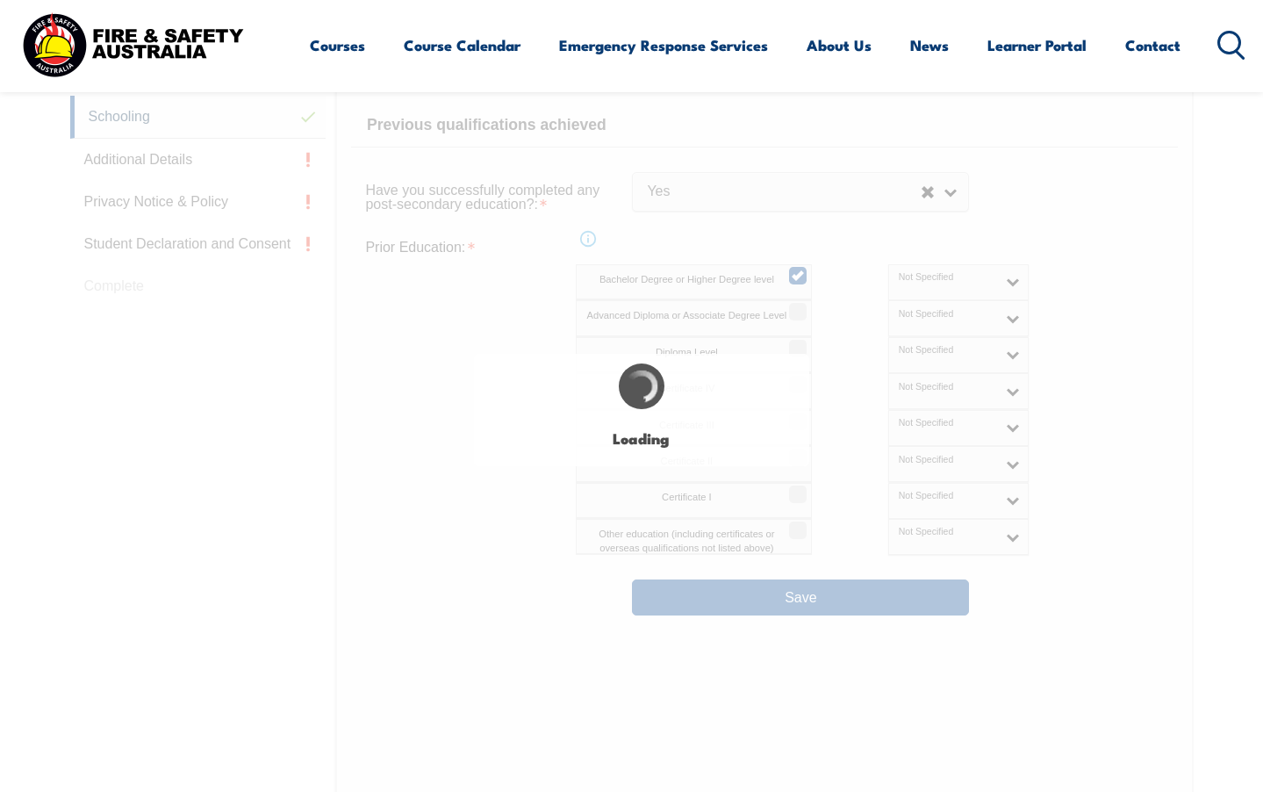
select select
select select "false"
select select "true"
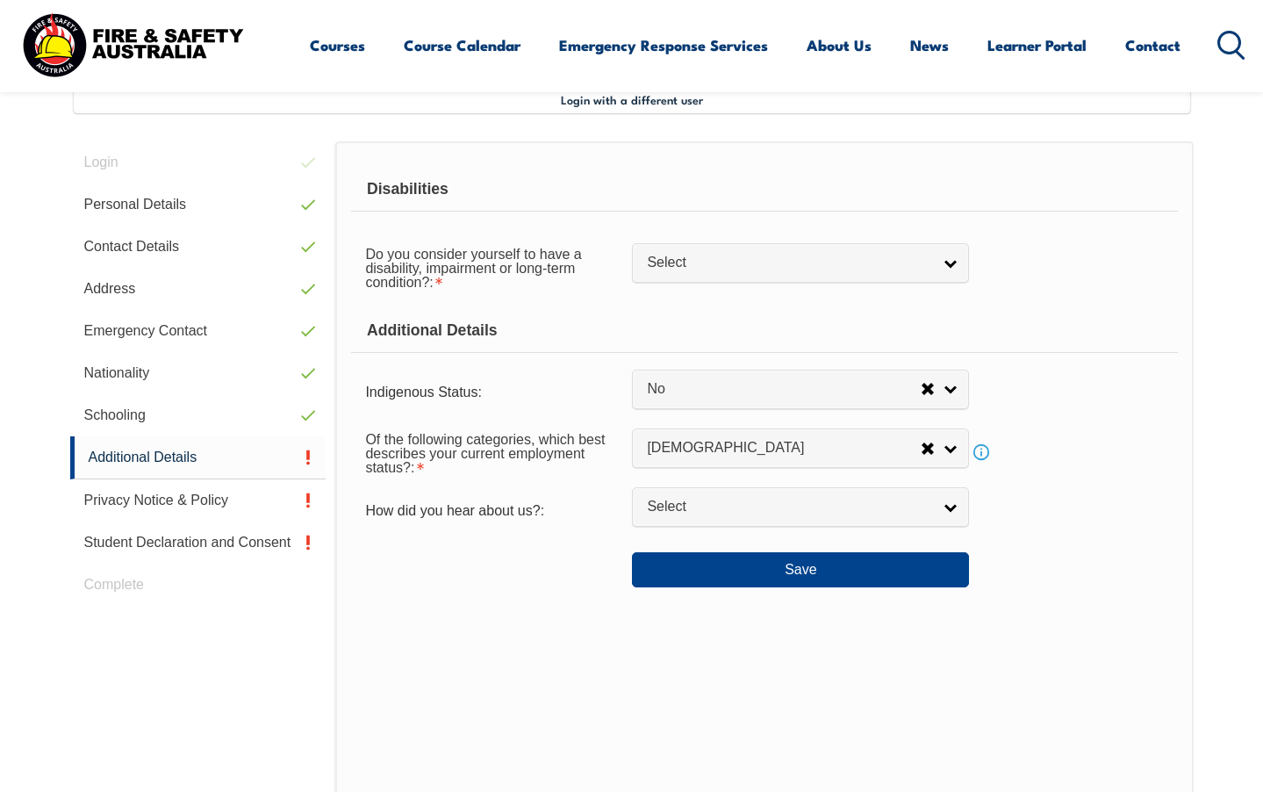
scroll to position [478, 0]
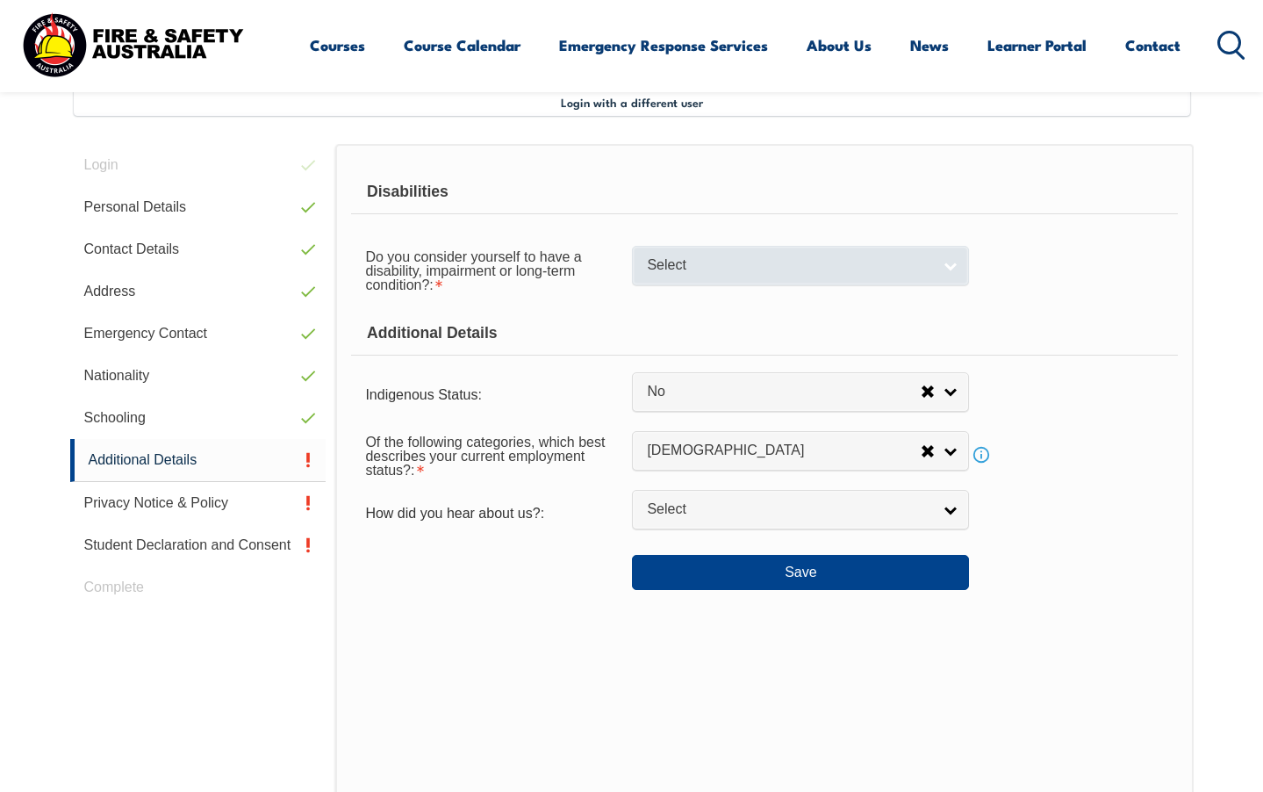
click at [916, 275] on span "Select" at bounding box center [789, 265] width 284 height 18
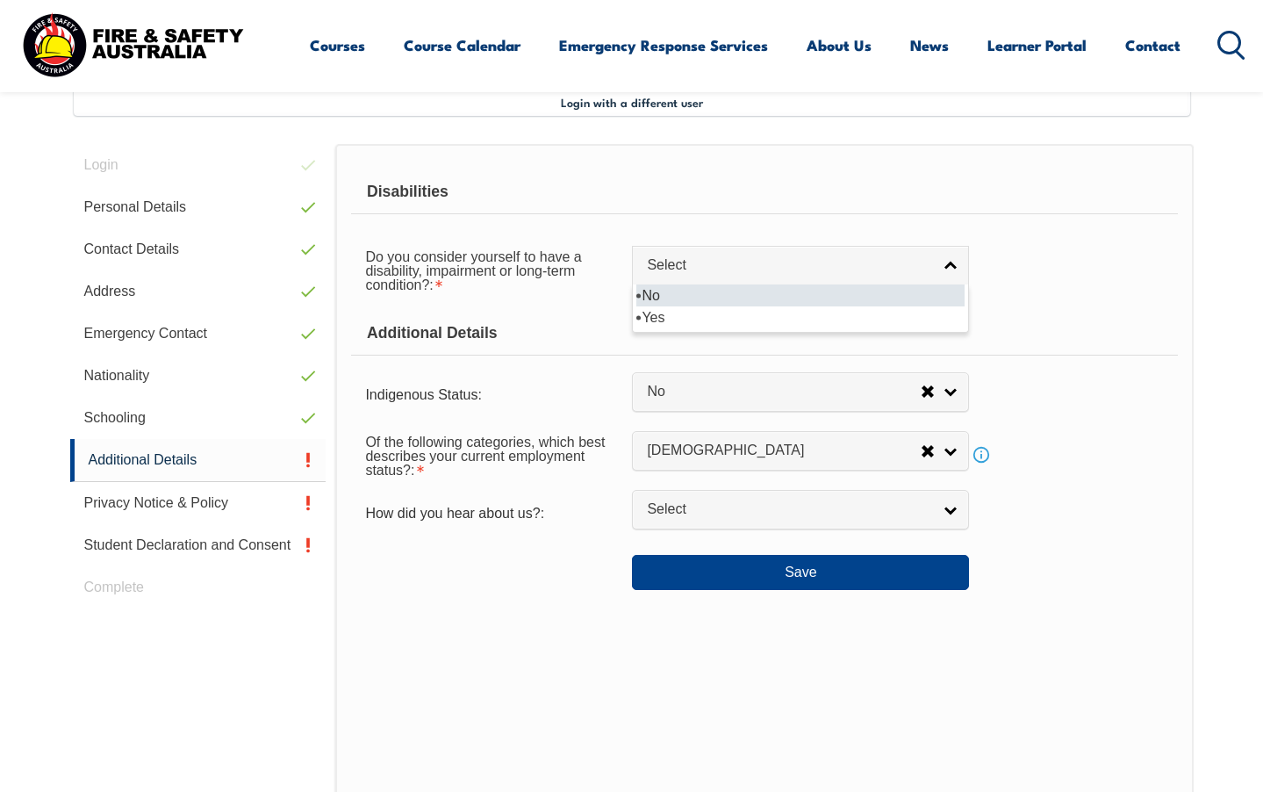
click at [886, 303] on li "No" at bounding box center [800, 295] width 328 height 22
select select "false"
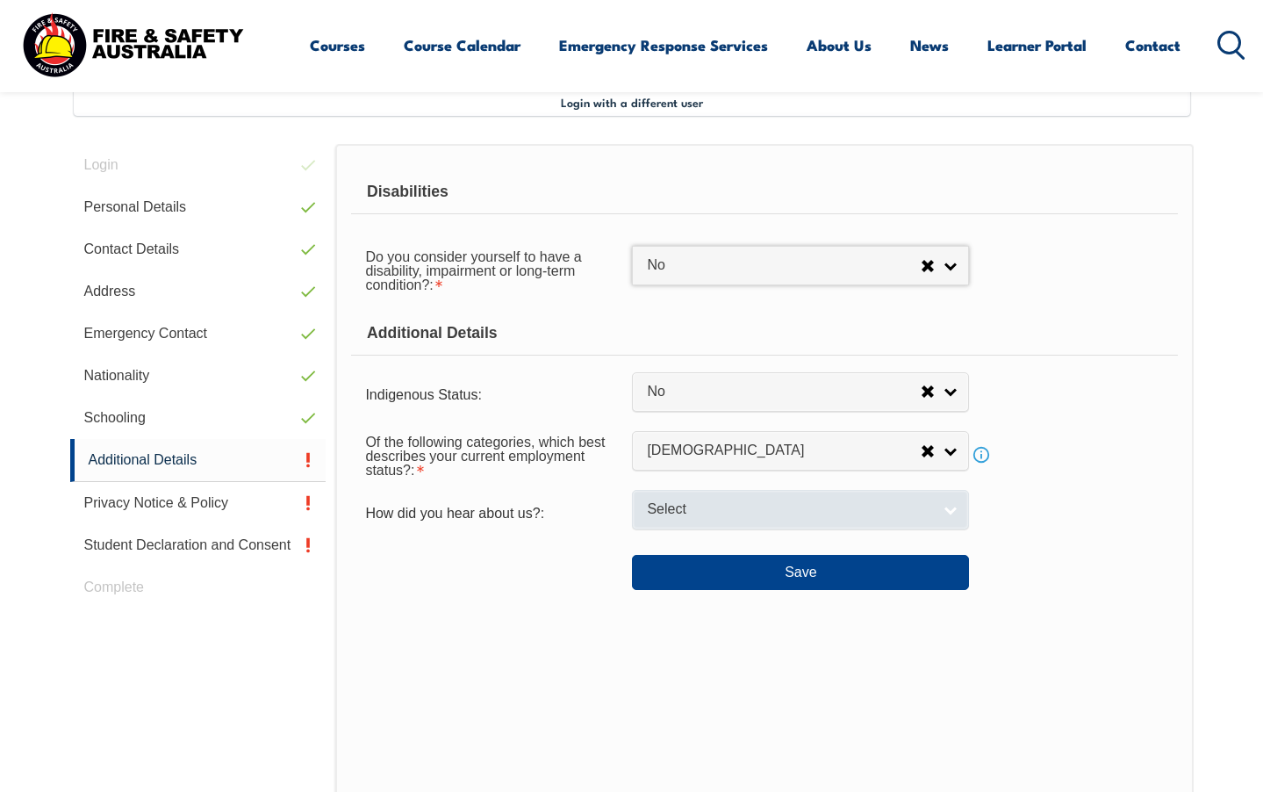
click at [937, 529] on link "Select" at bounding box center [800, 509] width 337 height 39
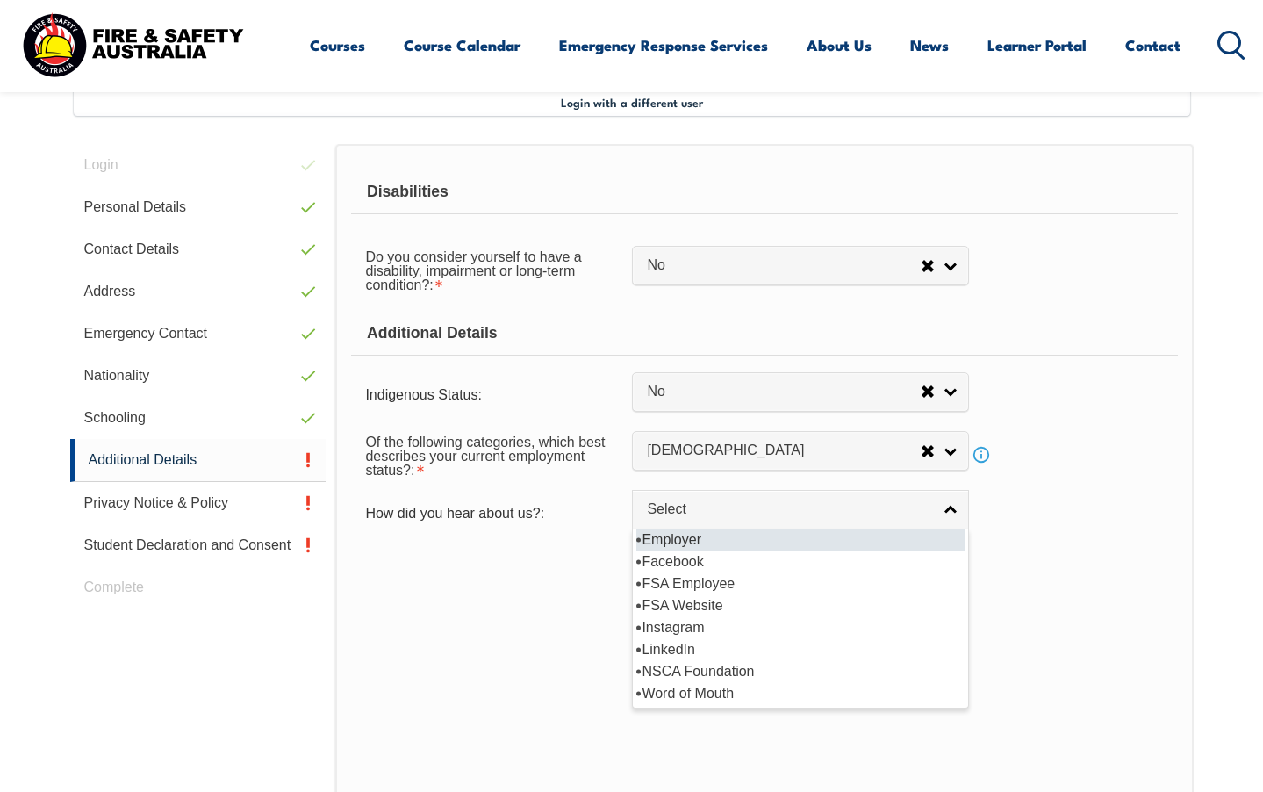
click at [898, 550] on li "Employer" at bounding box center [800, 539] width 328 height 22
select select "8019"
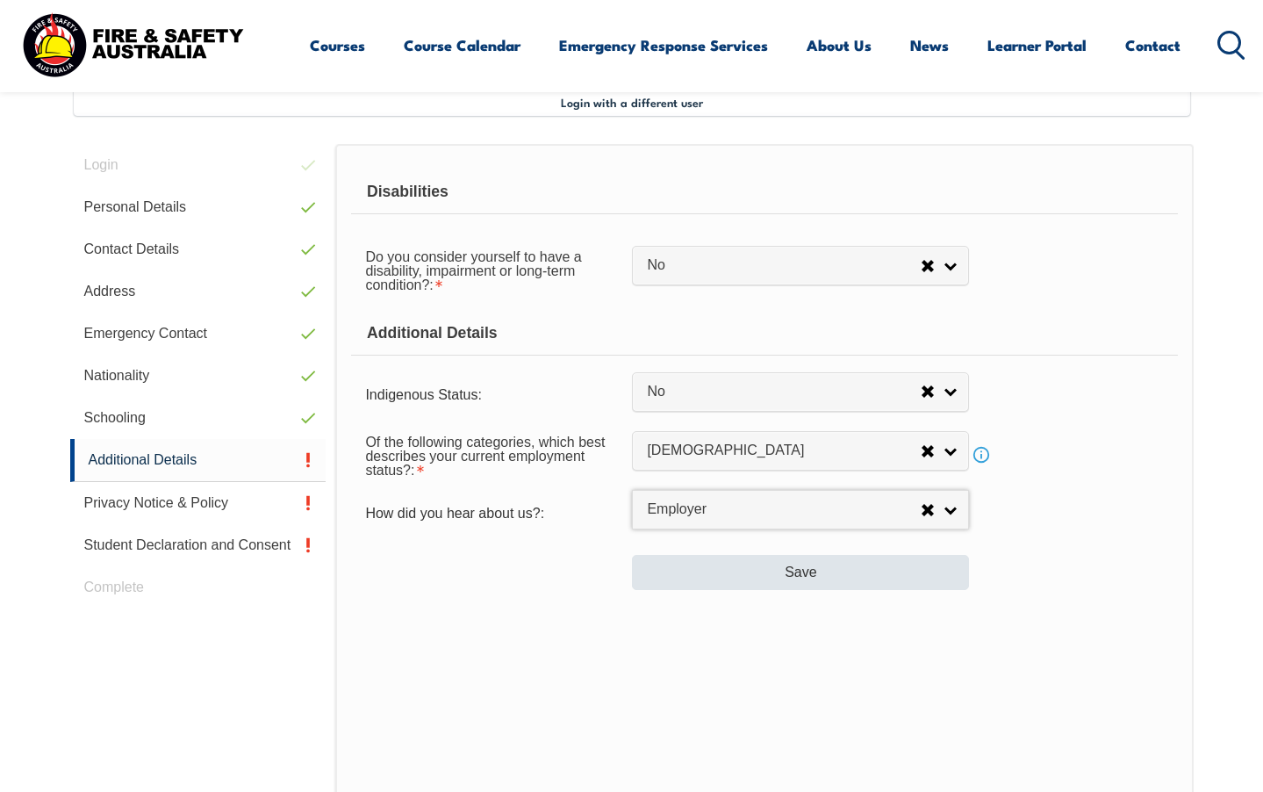
click at [897, 590] on button "Save" at bounding box center [800, 572] width 337 height 35
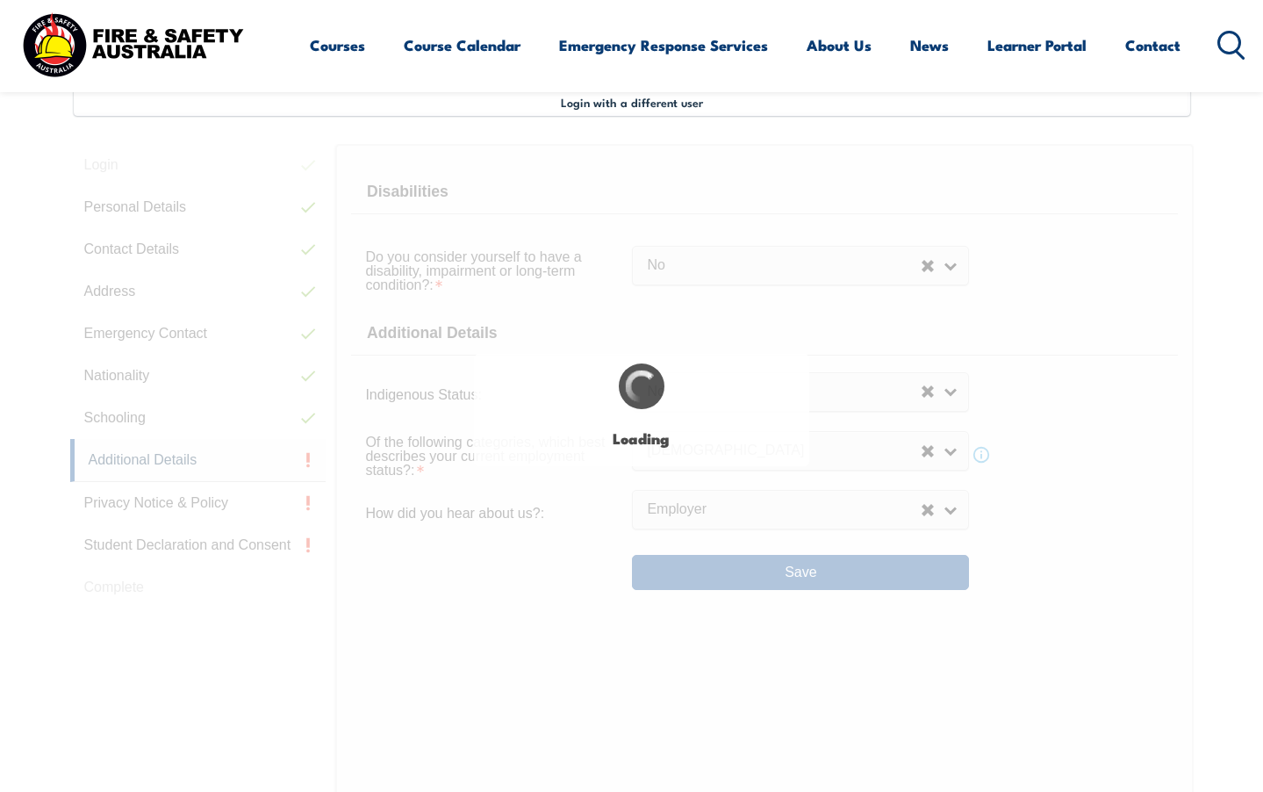
select select "false"
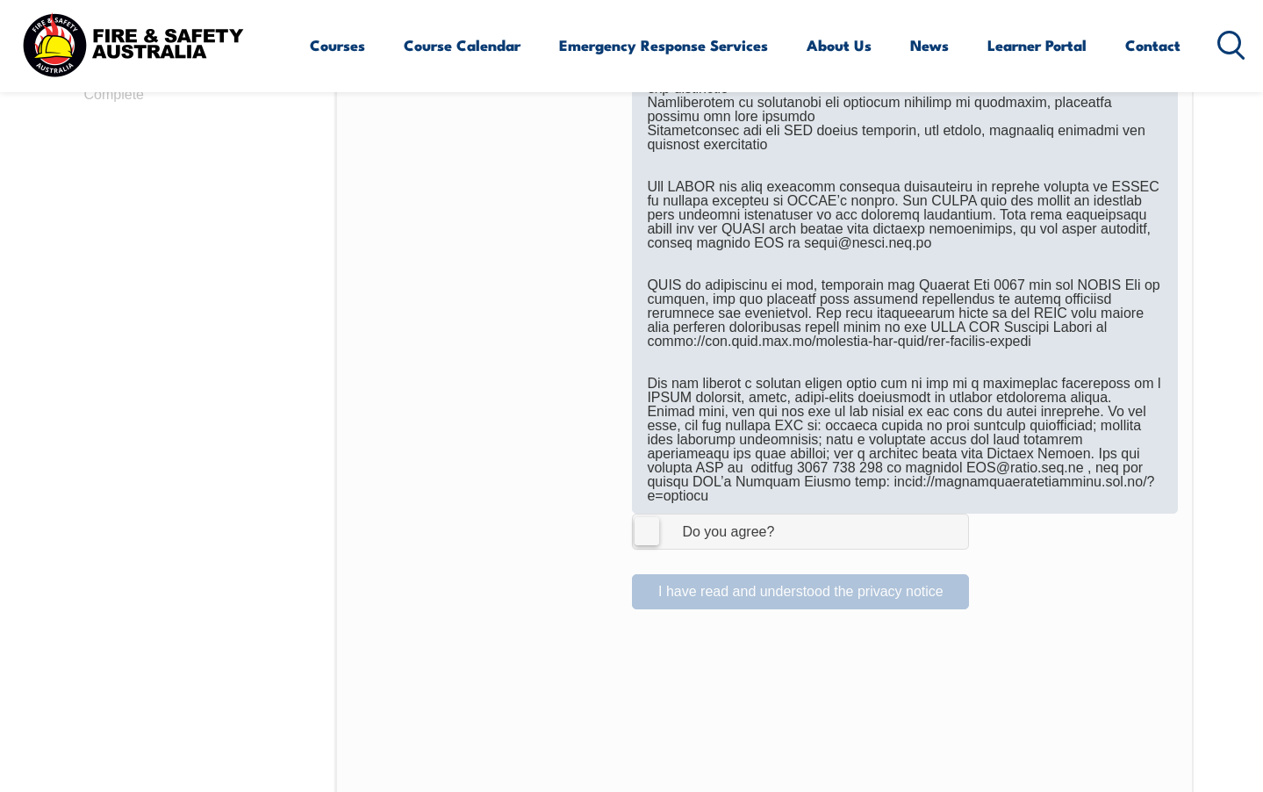
scroll to position [994, 0]
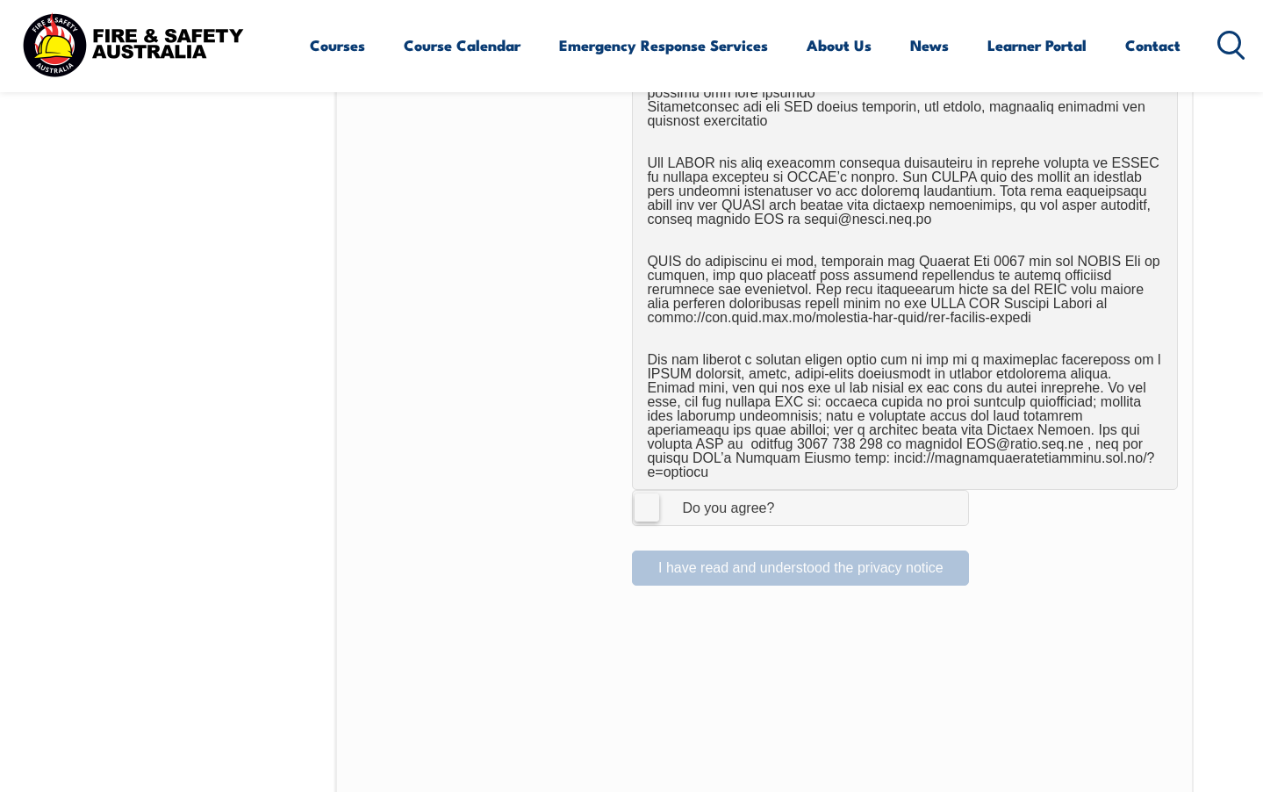
click at [649, 498] on label "I Agree Do you agree?" at bounding box center [800, 507] width 337 height 35
click at [788, 498] on input "I Agree Do you agree?" at bounding box center [803, 507] width 30 height 33
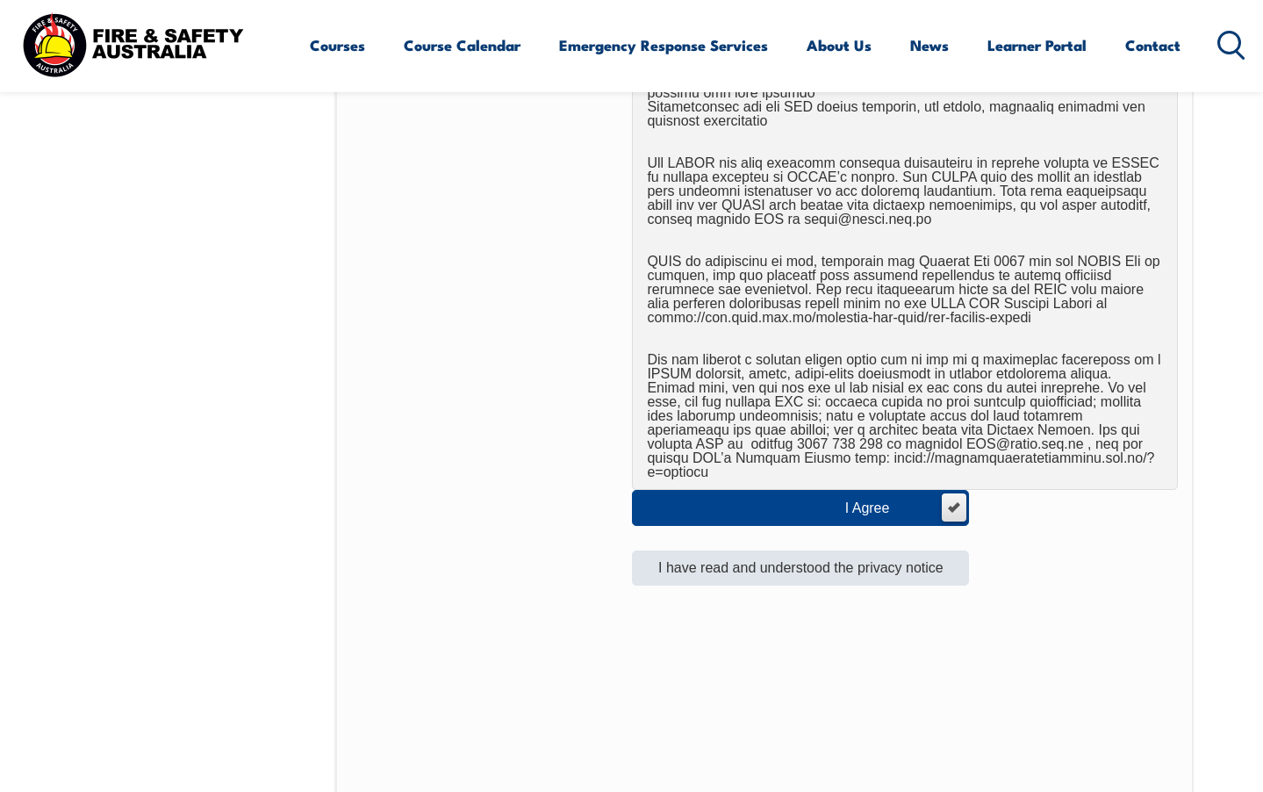
click at [737, 553] on button "I have read and understood the privacy notice" at bounding box center [800, 567] width 337 height 35
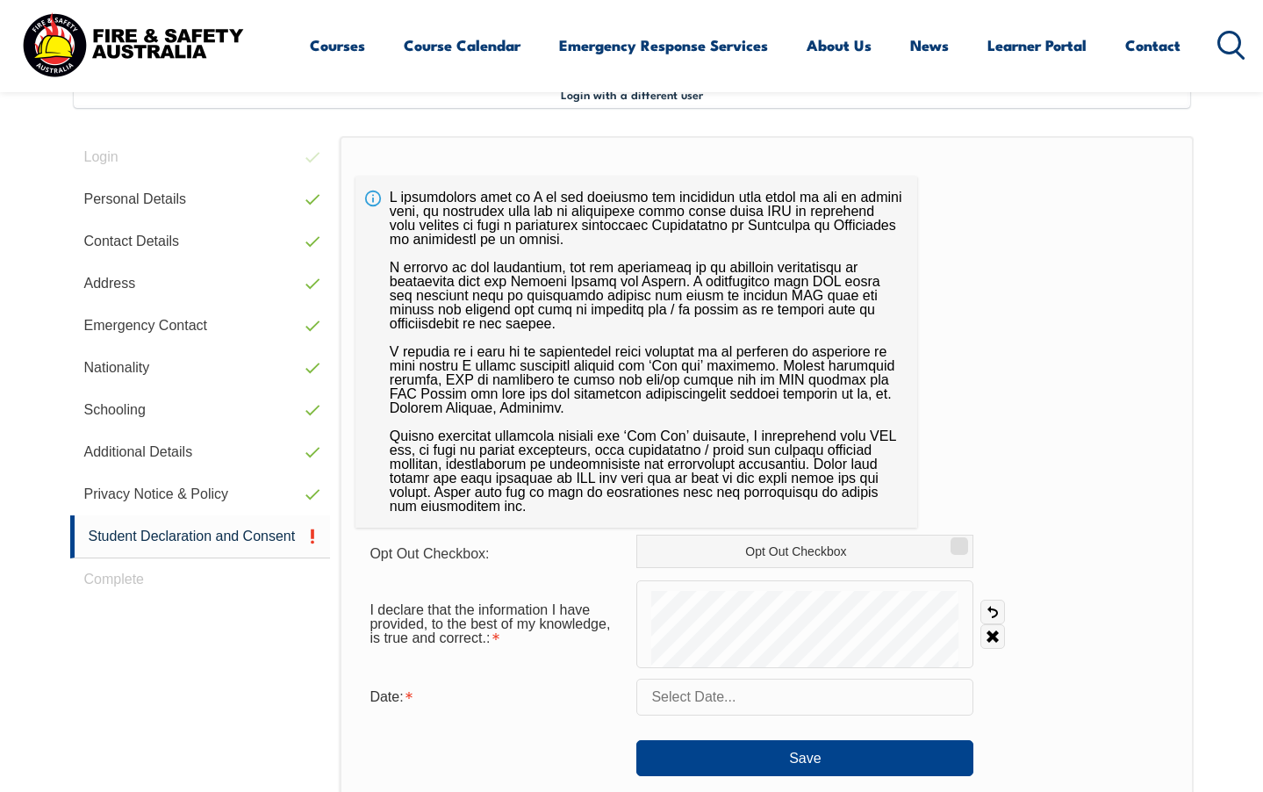
scroll to position [478, 0]
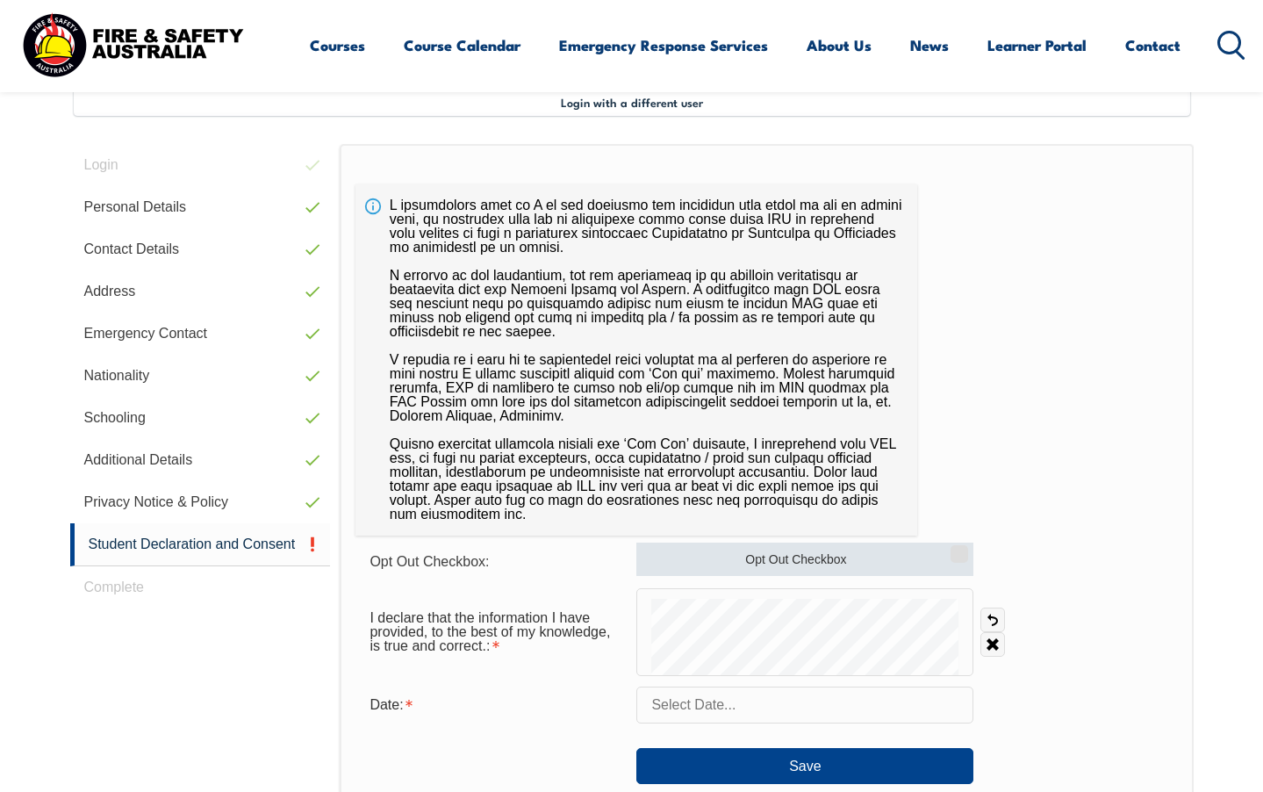
click at [962, 549] on input "Opt Out Checkbox" at bounding box center [956, 548] width 11 height 2
checkbox input "true"
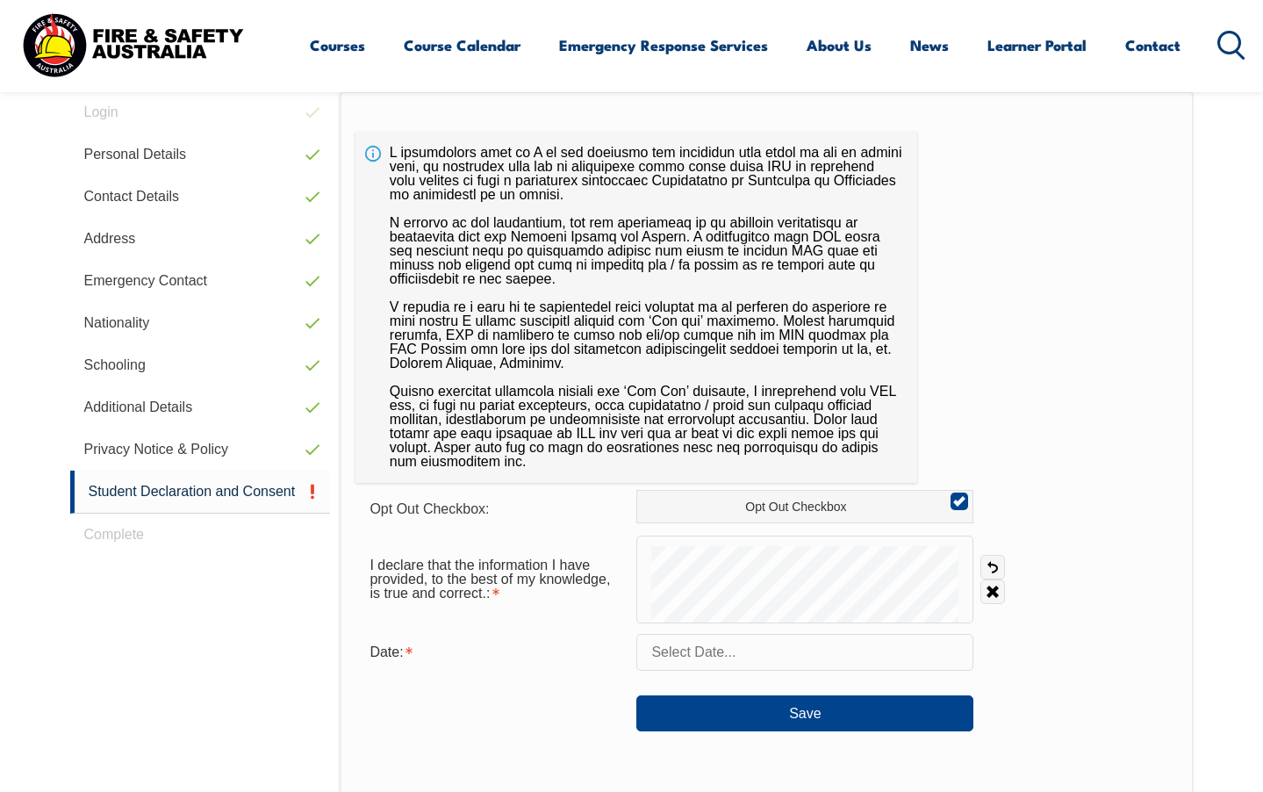
scroll to position [547, 0]
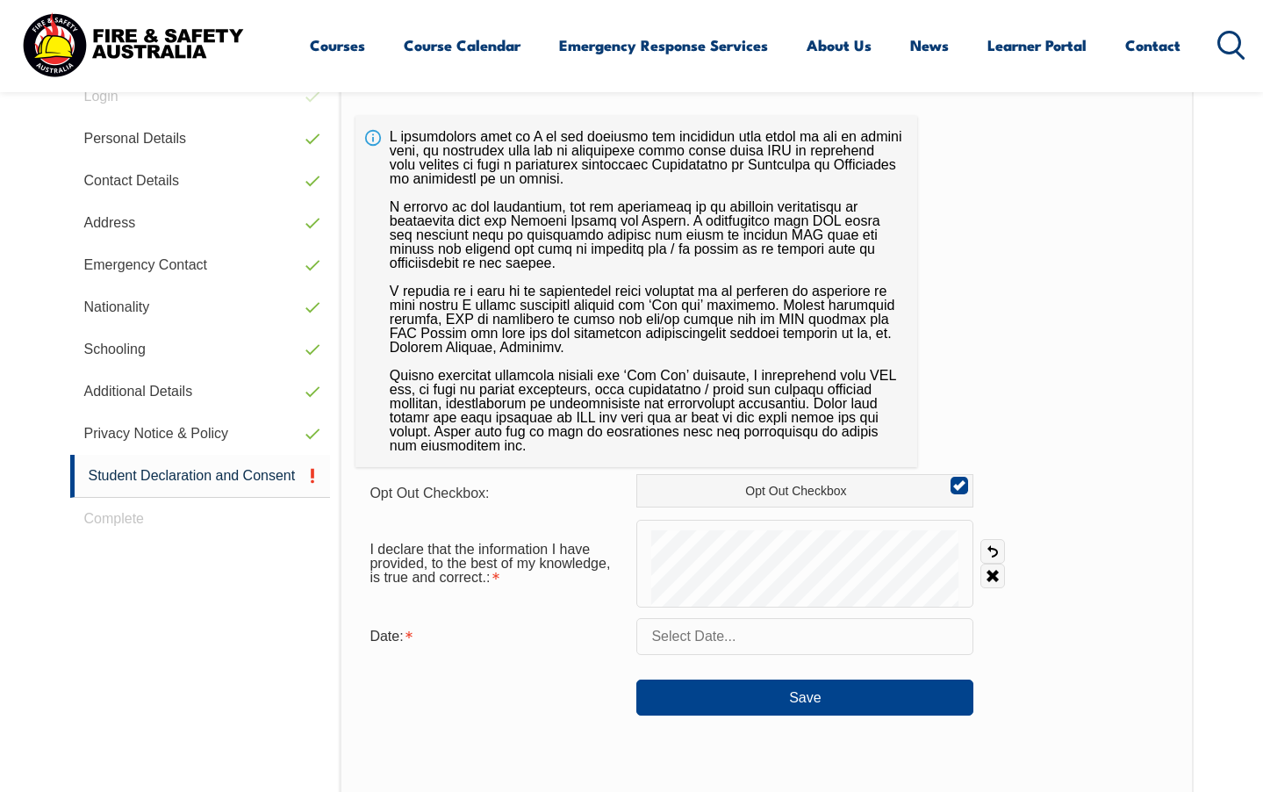
click at [929, 627] on input "text" at bounding box center [804, 636] width 337 height 37
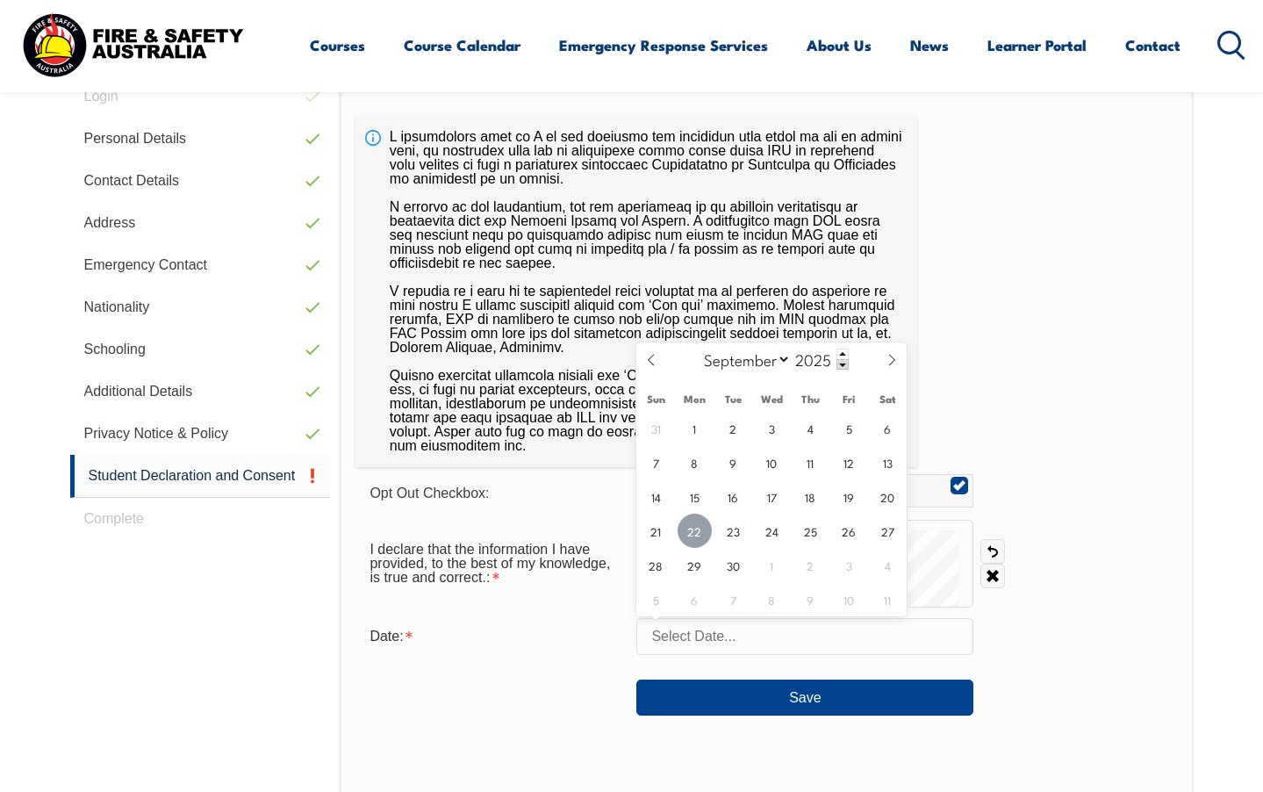
click at [702, 532] on span "22" at bounding box center [695, 530] width 34 height 34
type input "[DATE]"
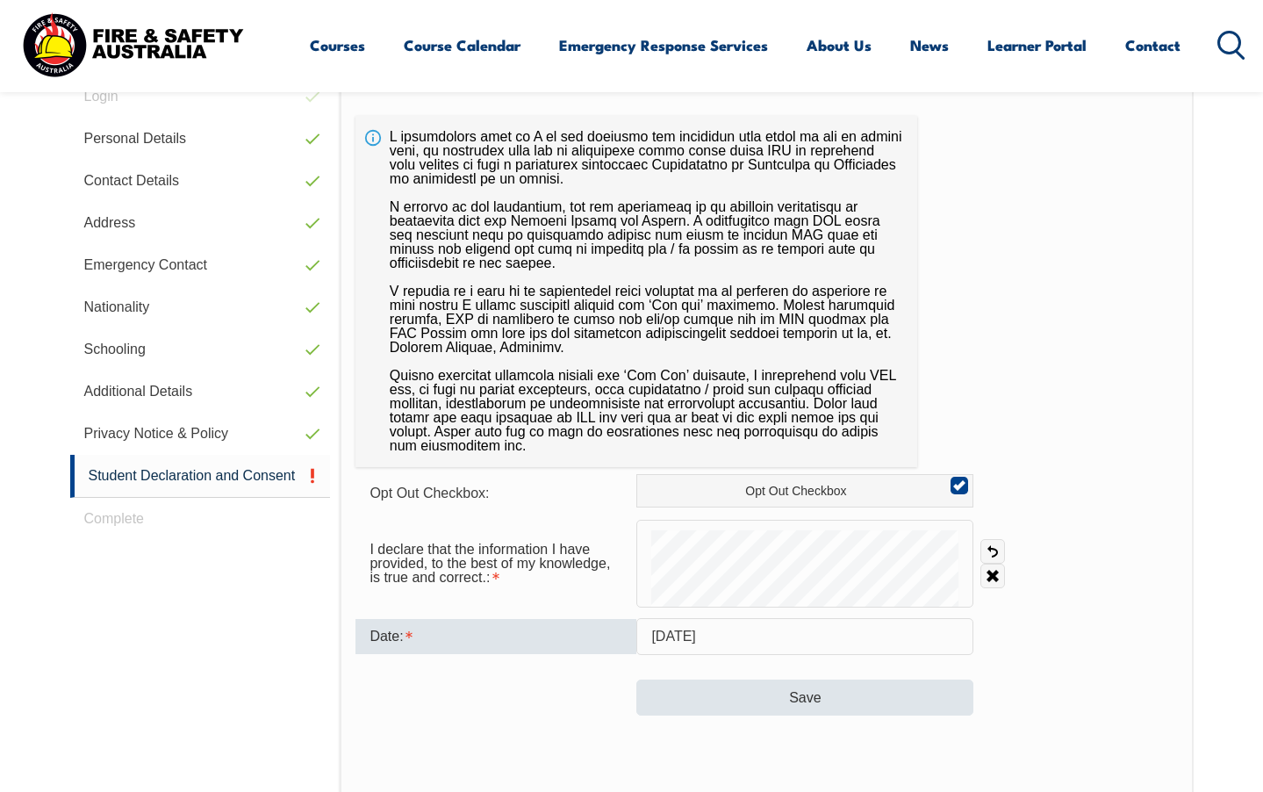
click at [798, 693] on button "Save" at bounding box center [804, 696] width 337 height 35
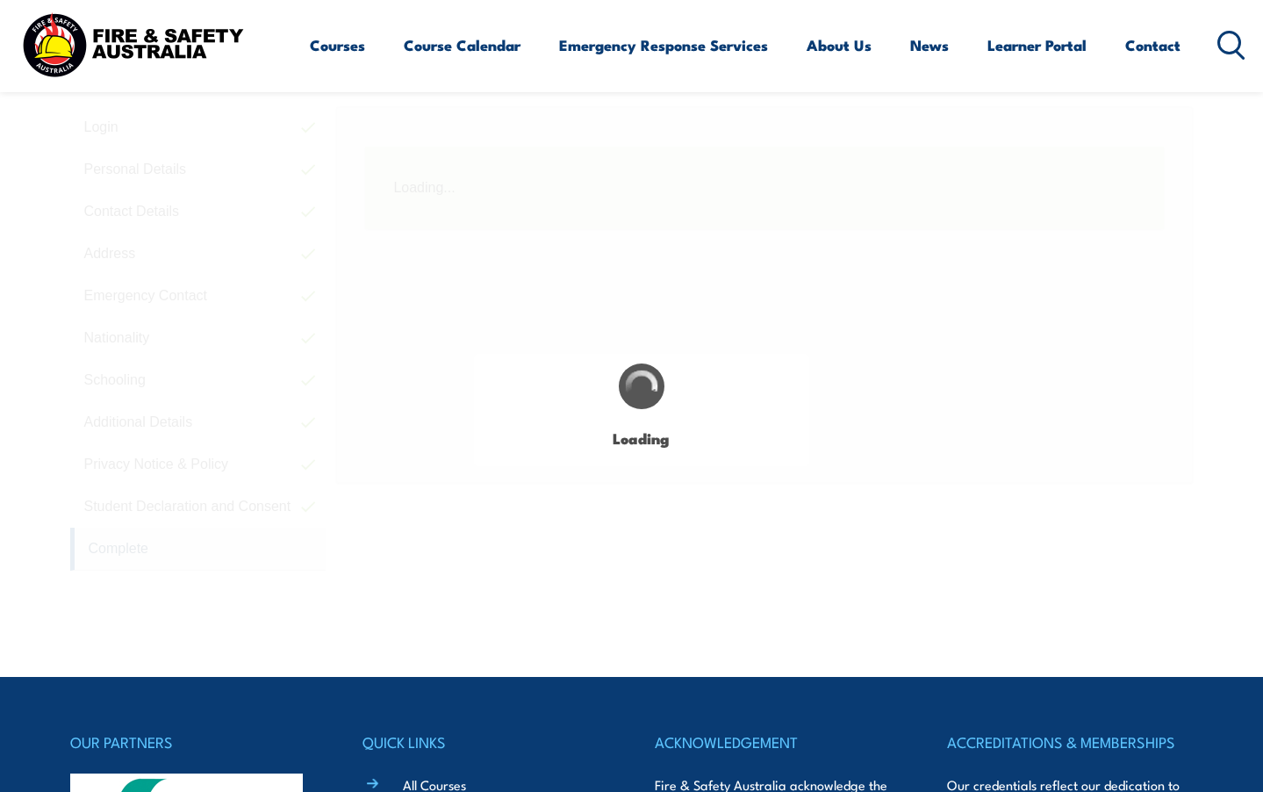
scroll to position [499, 0]
